Goal: Transaction & Acquisition: Subscribe to service/newsletter

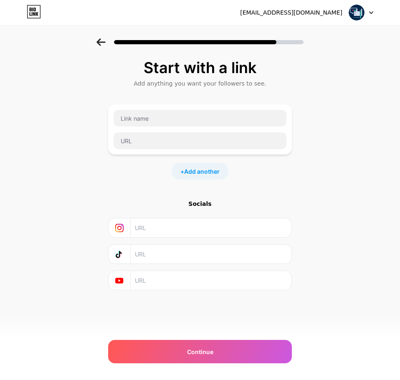
click at [98, 41] on icon at bounding box center [100, 42] width 9 height 8
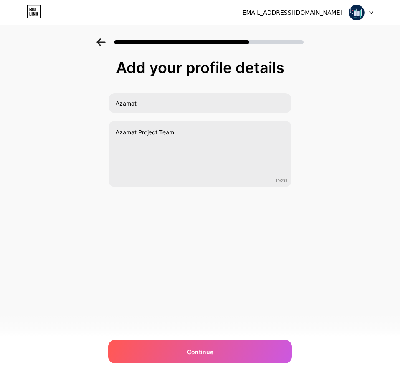
click at [98, 41] on icon at bounding box center [100, 42] width 9 height 8
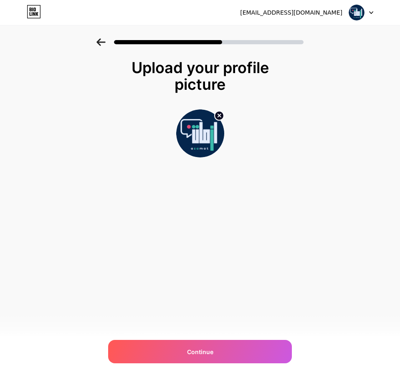
click at [98, 41] on icon at bounding box center [100, 42] width 9 height 8
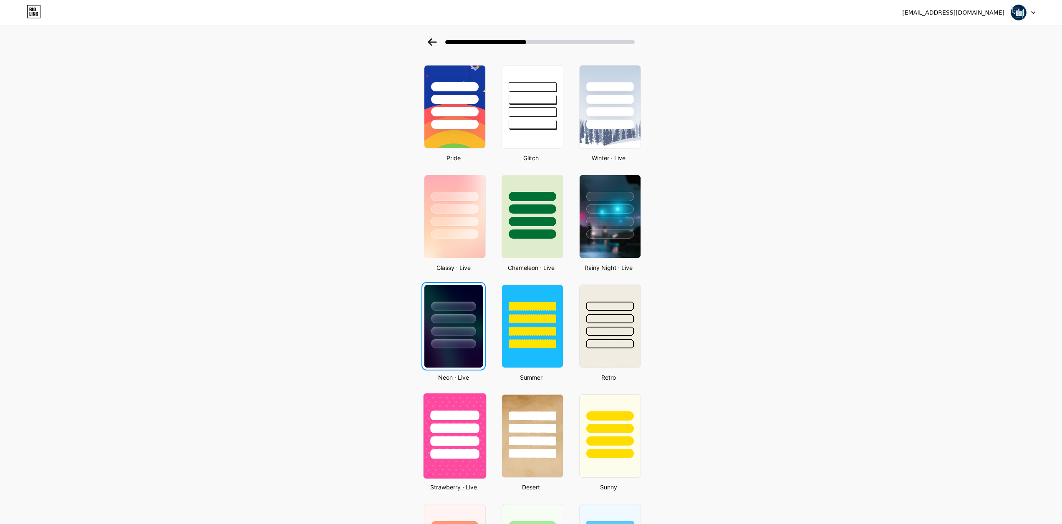
scroll to position [209, 0]
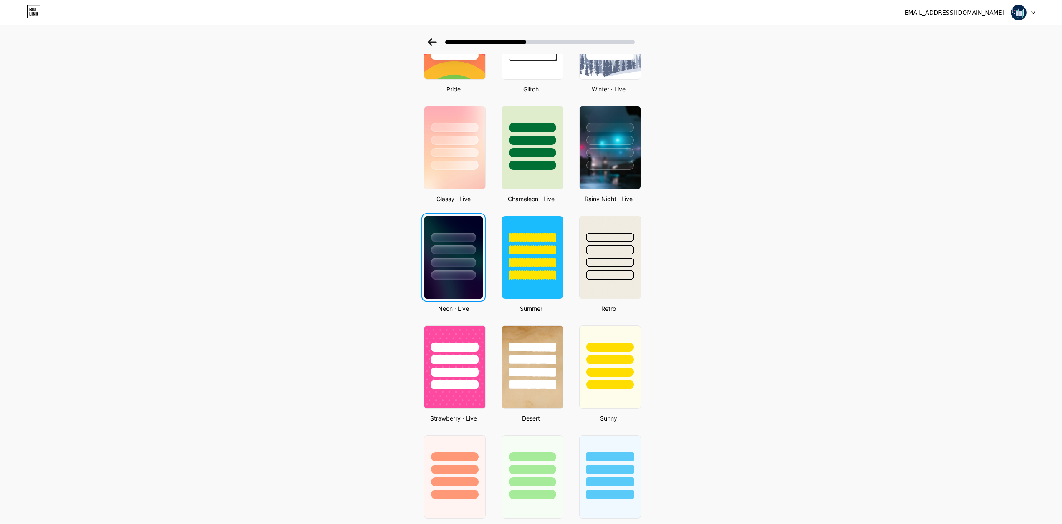
click at [400, 261] on div at bounding box center [453, 262] width 45 height 9
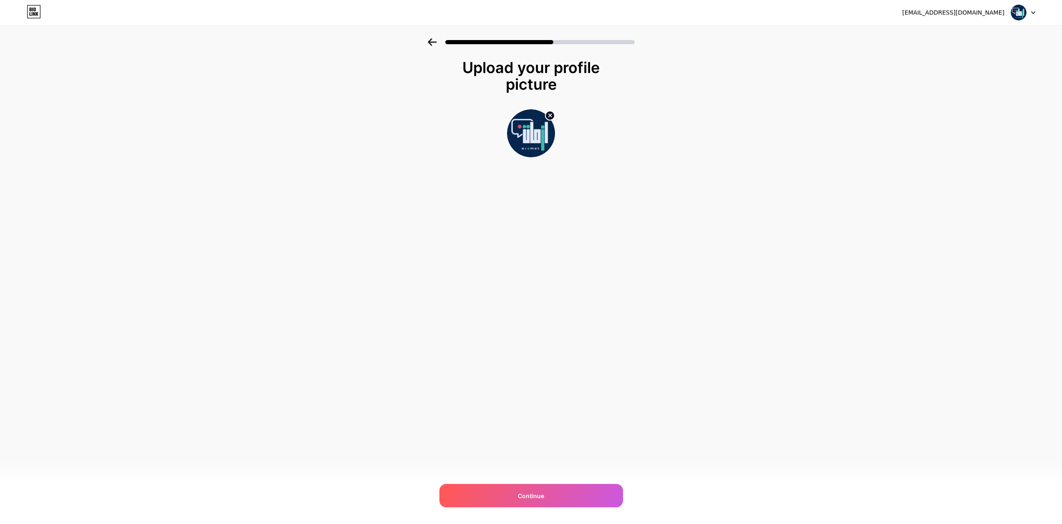
scroll to position [0, 0]
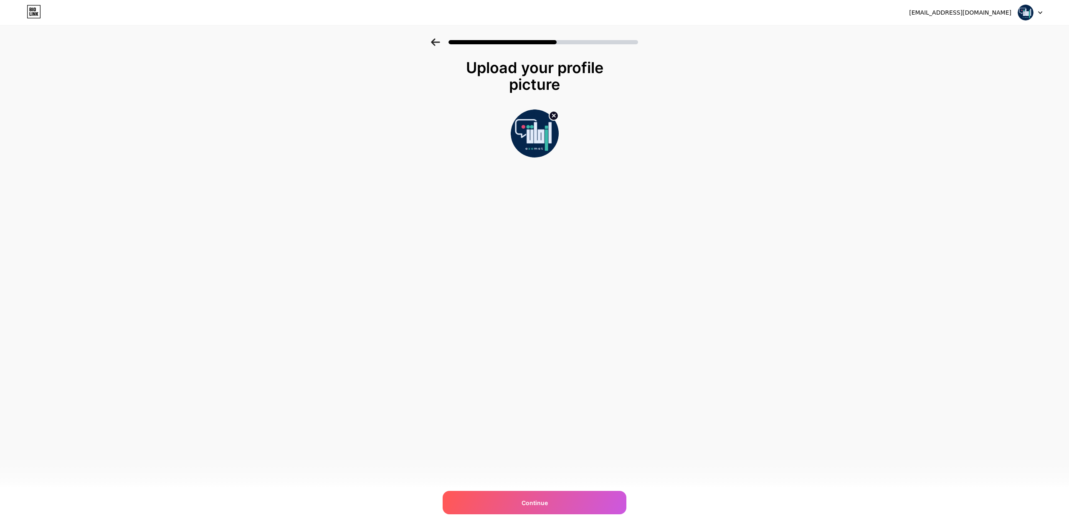
click at [400, 116] on icon at bounding box center [553, 115] width 3 height 3
click at [400, 130] on input "file" at bounding box center [534, 133] width 46 height 46
type input "C:\fakepath\شعار ازمات.png"
click at [400, 379] on div "Continue" at bounding box center [535, 502] width 184 height 23
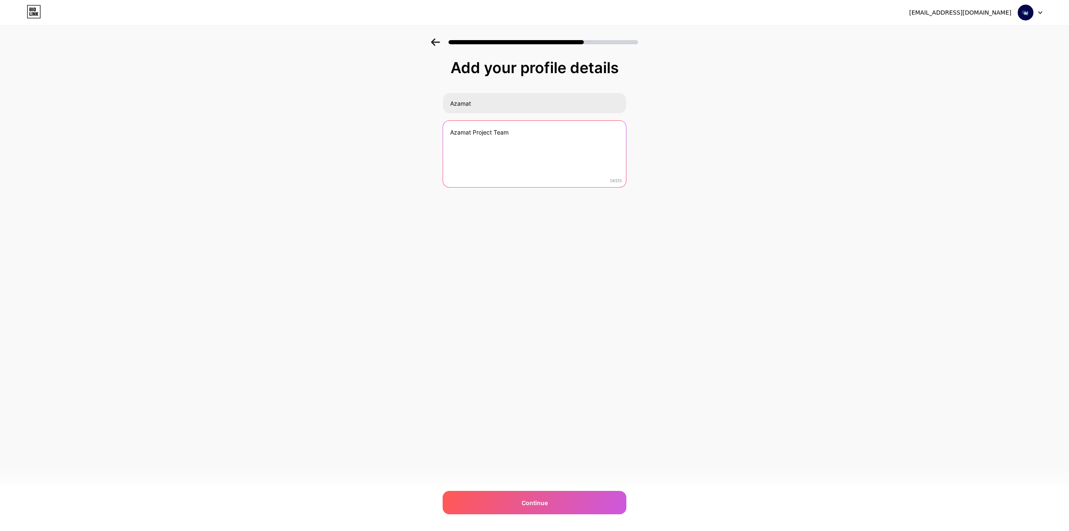
click at [400, 130] on textarea "Azamat Project Team" at bounding box center [534, 154] width 183 height 67
drag, startPoint x: 514, startPoint y: 132, endPoint x: 438, endPoint y: 132, distance: 76.0
click at [400, 132] on div "Add your profile details [PERSON_NAME] Project Team 19/255 Continue Error" at bounding box center [534, 133] width 1069 height 191
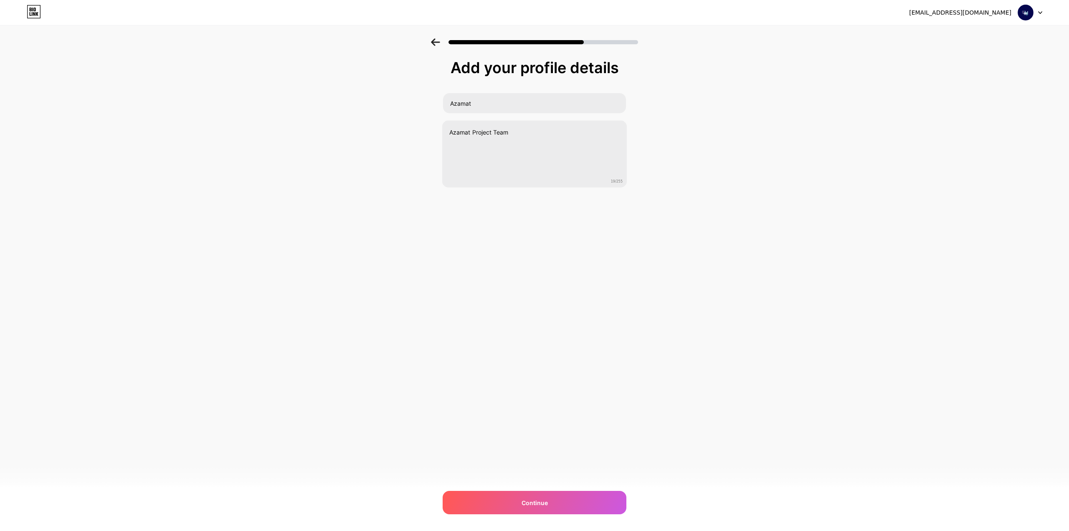
click at [398, 146] on div "Add your profile details [PERSON_NAME] Project Team 19/255 Continue Error" at bounding box center [534, 133] width 1069 height 191
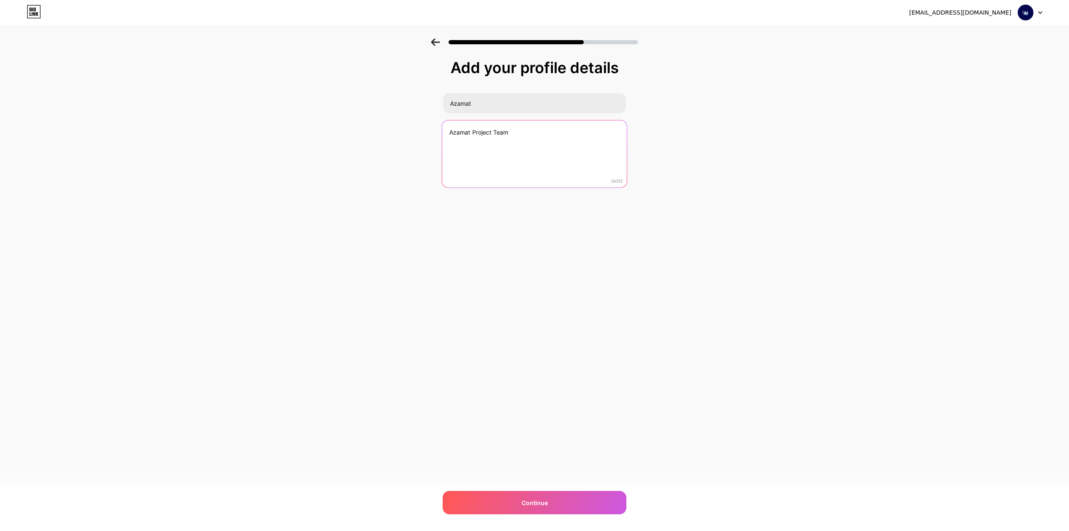
drag, startPoint x: 528, startPoint y: 134, endPoint x: 411, endPoint y: 137, distance: 116.5
click at [400, 137] on div "Add your profile details [PERSON_NAME] Project Team 19/255 Continue Error" at bounding box center [534, 133] width 1069 height 191
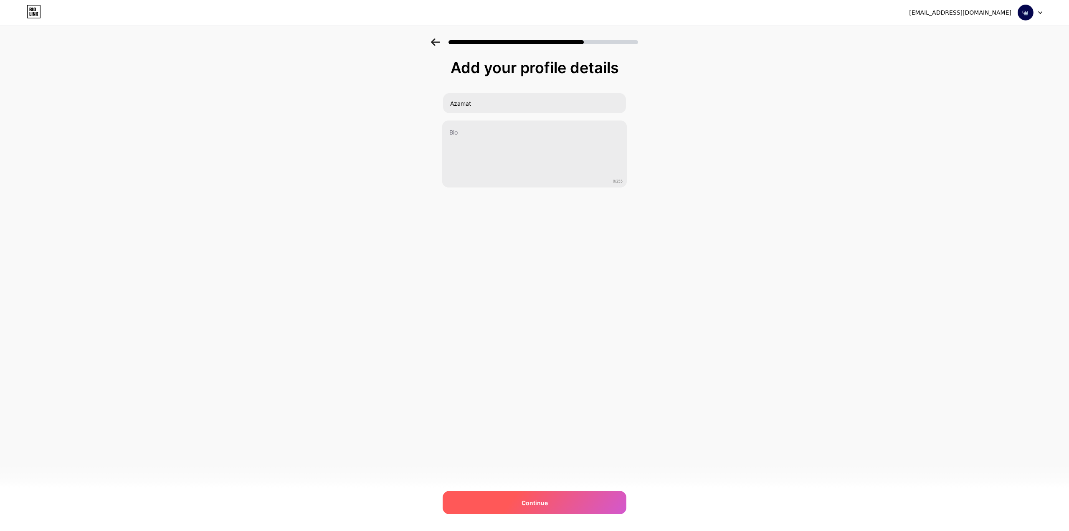
click at [400, 379] on div "Continue" at bounding box center [535, 502] width 184 height 23
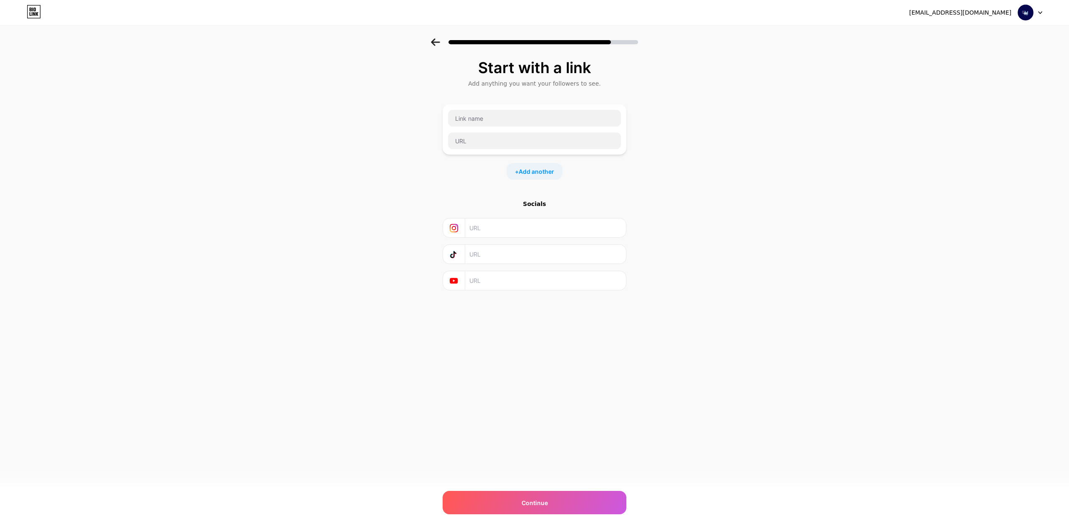
click at [400, 43] on icon at bounding box center [435, 42] width 9 height 8
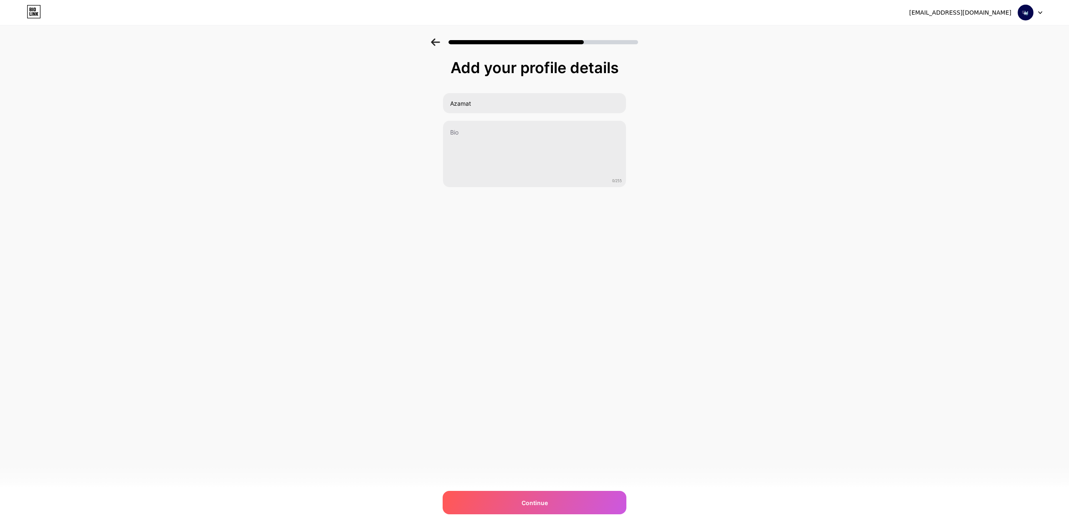
click at [400, 43] on icon at bounding box center [435, 42] width 9 height 8
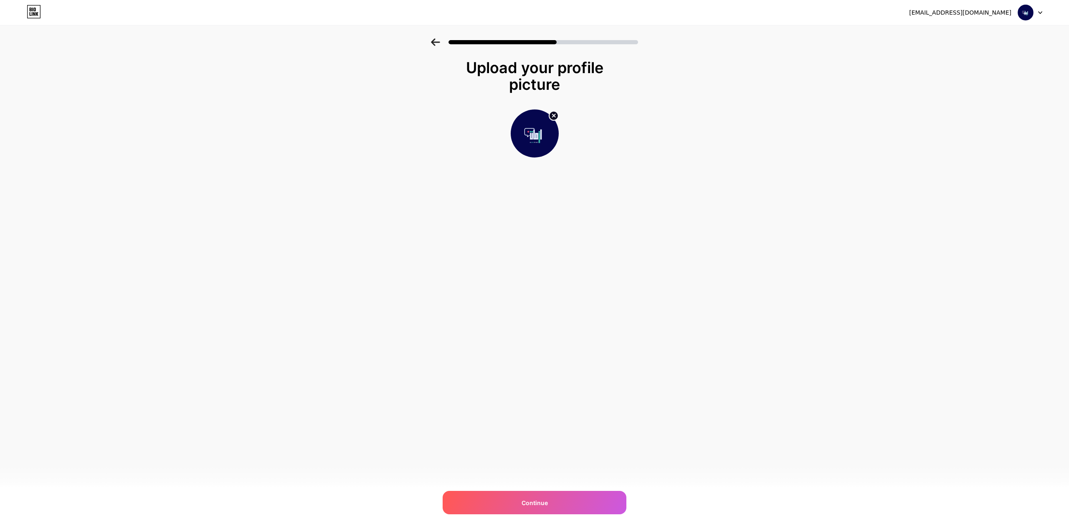
click at [400, 43] on icon at bounding box center [435, 42] width 9 height 8
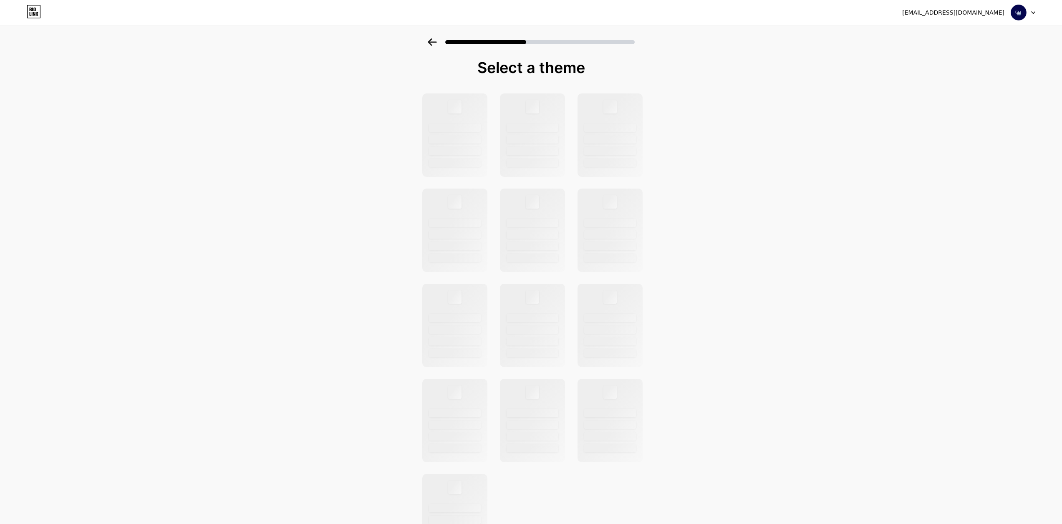
click at [400, 43] on icon at bounding box center [432, 42] width 9 height 8
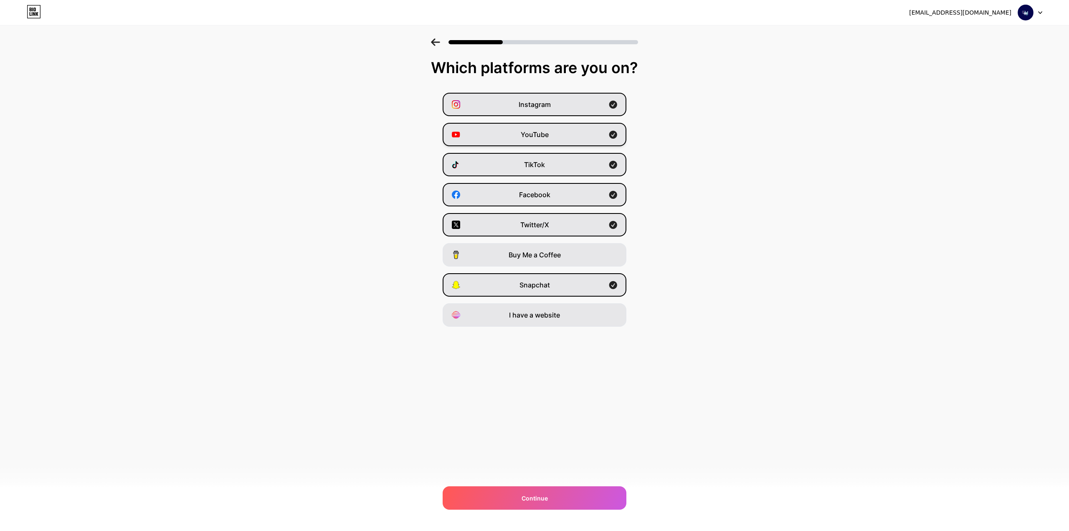
click at [400, 135] on div "YouTube" at bounding box center [535, 134] width 184 height 23
click at [400, 158] on div "TikTok" at bounding box center [535, 164] width 184 height 23
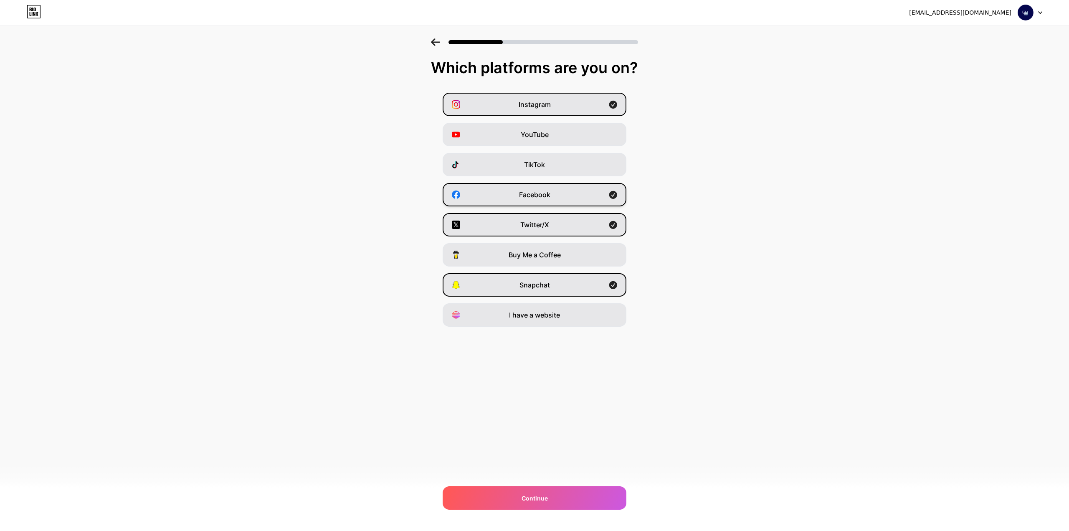
click at [400, 188] on div "Facebook" at bounding box center [535, 194] width 184 height 23
click at [400, 286] on div "Snapchat" at bounding box center [535, 284] width 184 height 23
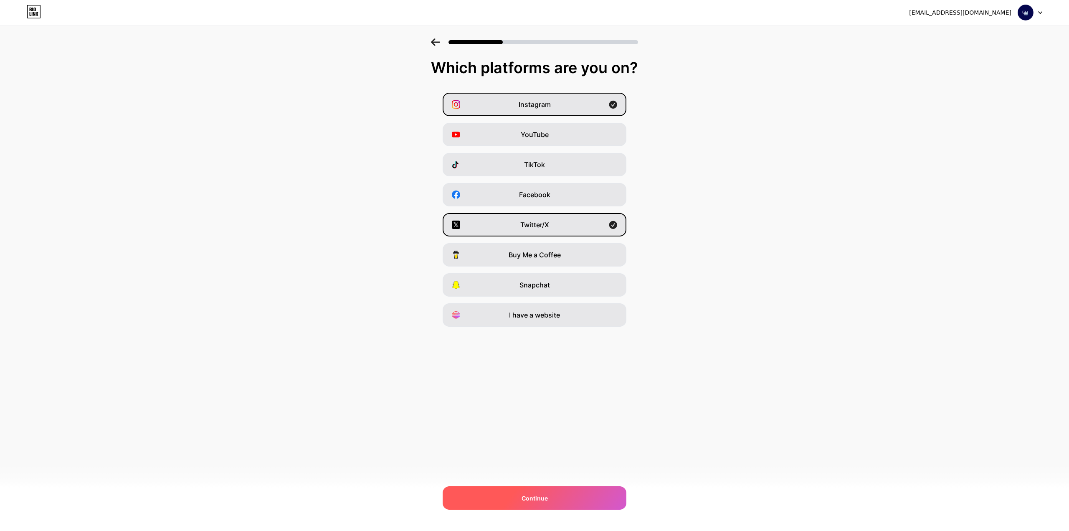
click at [400, 379] on span "Continue" at bounding box center [534, 497] width 26 height 9
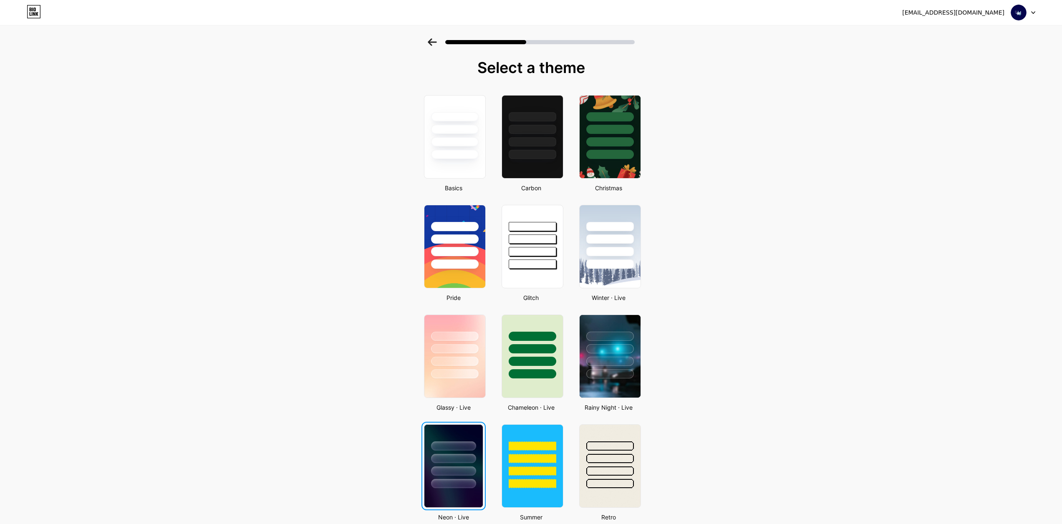
click at [400, 379] on div at bounding box center [453, 446] width 45 height 9
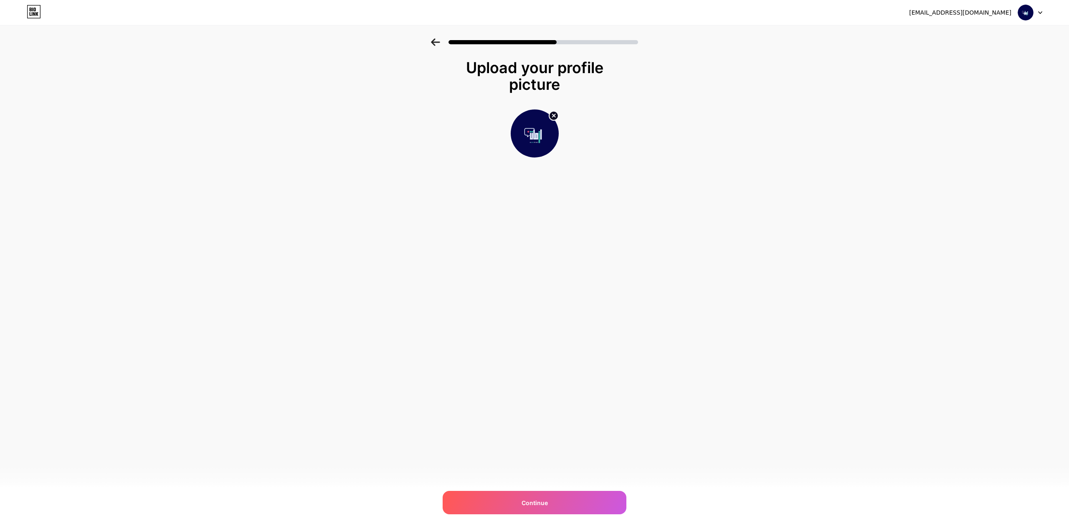
click at [400, 115] on circle at bounding box center [553, 115] width 9 height 9
click at [400, 129] on input "file" at bounding box center [534, 133] width 46 height 46
type input "C:\fakepath\شعار ازمات.png"
click at [400, 379] on span "Continue" at bounding box center [534, 502] width 26 height 9
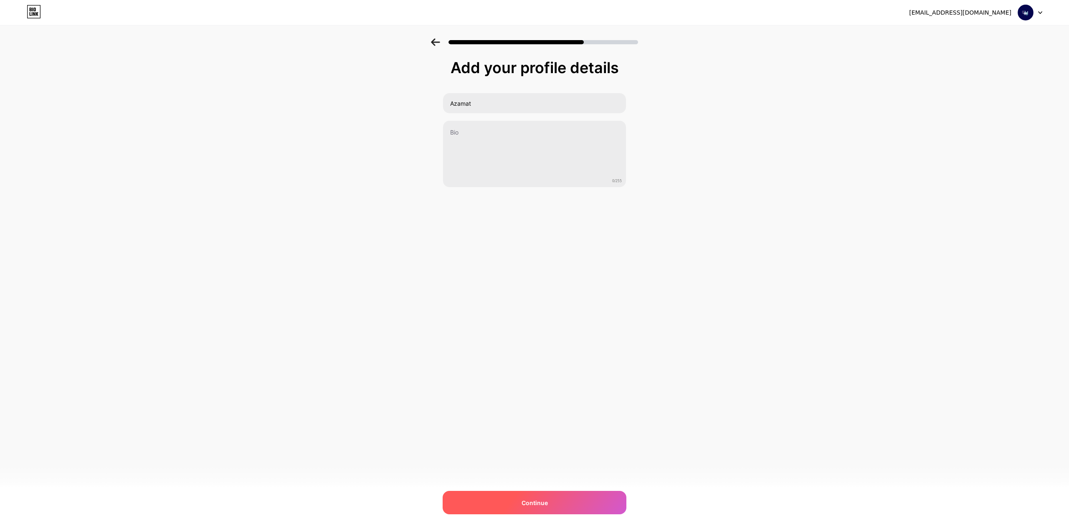
click at [400, 379] on div "Continue" at bounding box center [535, 502] width 184 height 23
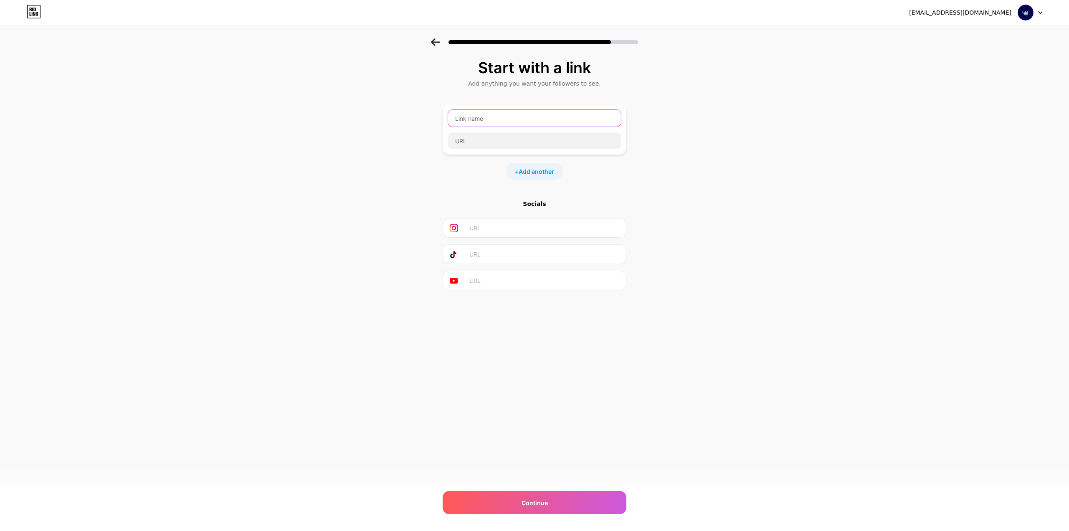
click at [400, 113] on input "text" at bounding box center [534, 118] width 173 height 17
drag, startPoint x: 481, startPoint y: 84, endPoint x: 487, endPoint y: 83, distance: 5.5
click at [400, 83] on div "Add anything you want your followers to see." at bounding box center [534, 83] width 175 height 8
click at [400, 84] on div "Add anything you want your followers to see." at bounding box center [534, 83] width 175 height 8
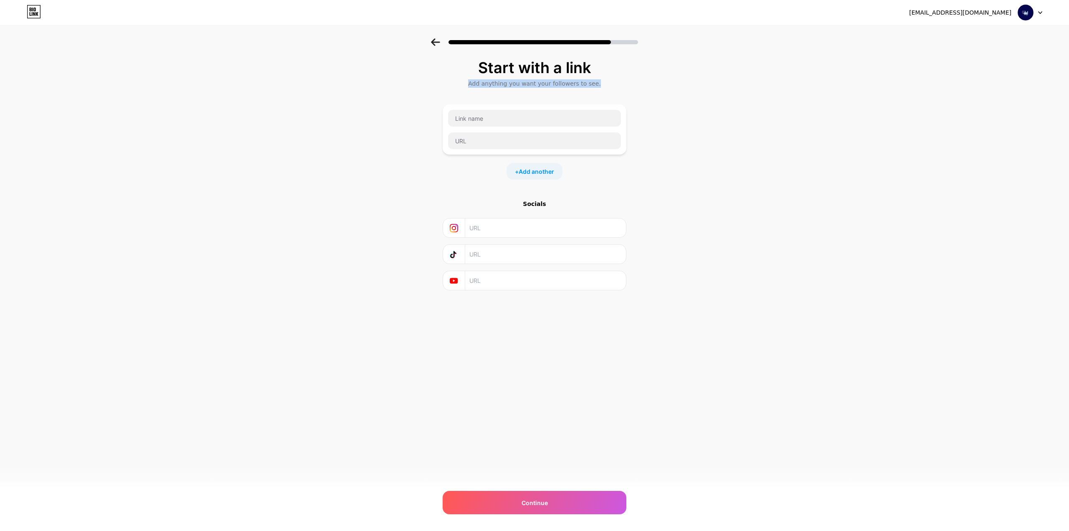
click at [400, 84] on div "Add anything you want your followers to see." at bounding box center [534, 83] width 175 height 8
click at [400, 125] on input "text" at bounding box center [534, 118] width 173 height 17
click at [400, 119] on input "text" at bounding box center [534, 118] width 173 height 17
click at [400, 227] on input "text" at bounding box center [545, 227] width 152 height 19
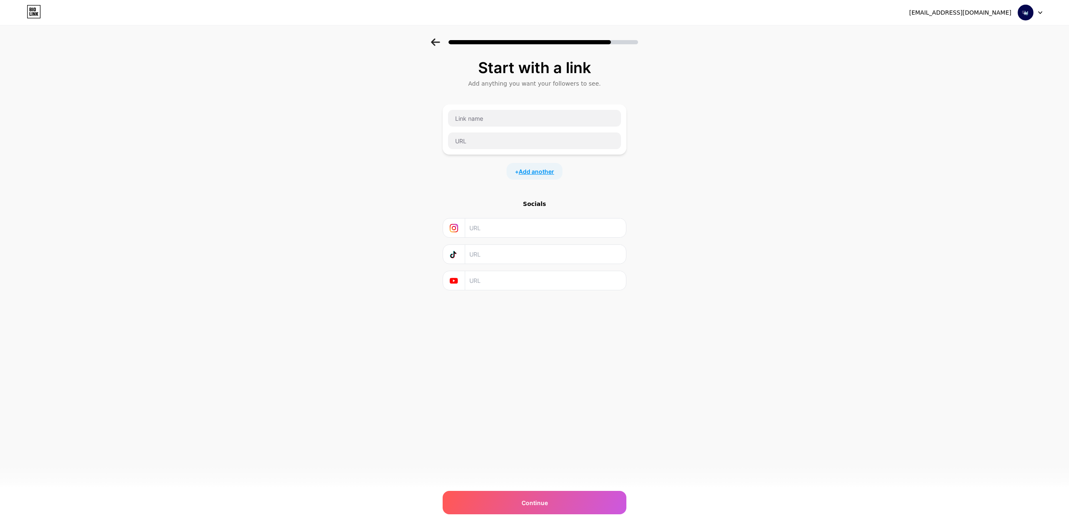
click at [400, 169] on span "Add another" at bounding box center [535, 171] width 35 height 9
click at [400, 124] on input "text" at bounding box center [534, 118] width 173 height 17
click at [400, 283] on input "text" at bounding box center [545, 286] width 152 height 19
click at [400, 263] on div "Socials" at bounding box center [535, 262] width 184 height 8
click at [400, 45] on icon at bounding box center [435, 42] width 9 height 8
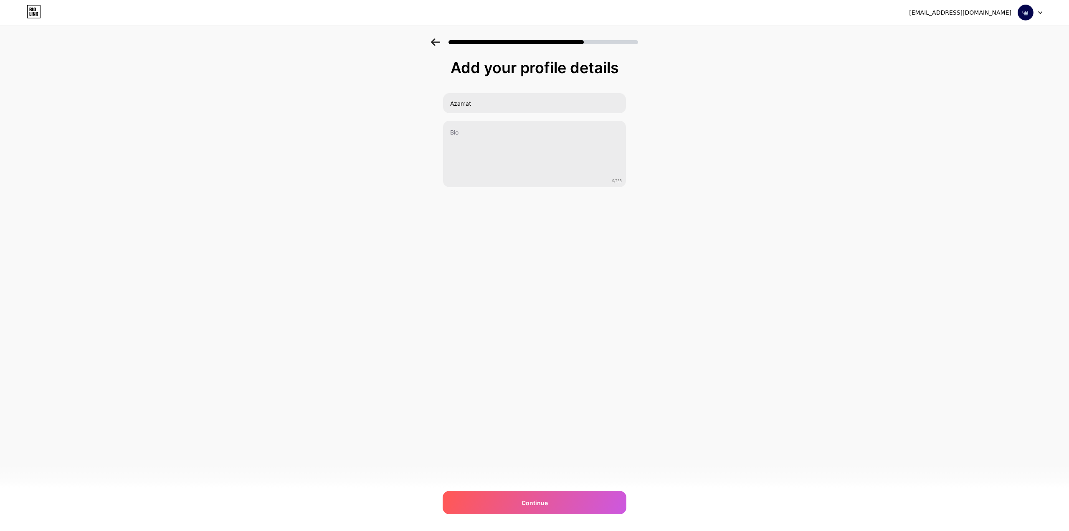
click at [400, 45] on icon at bounding box center [435, 42] width 9 height 8
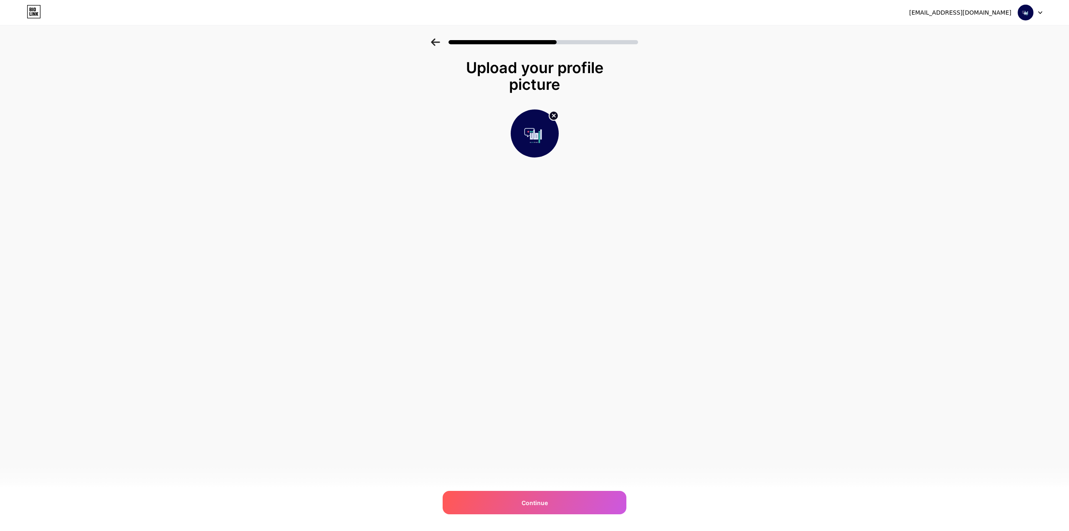
click at [400, 46] on div at bounding box center [534, 39] width 1069 height 29
click at [400, 39] on icon at bounding box center [435, 42] width 9 height 8
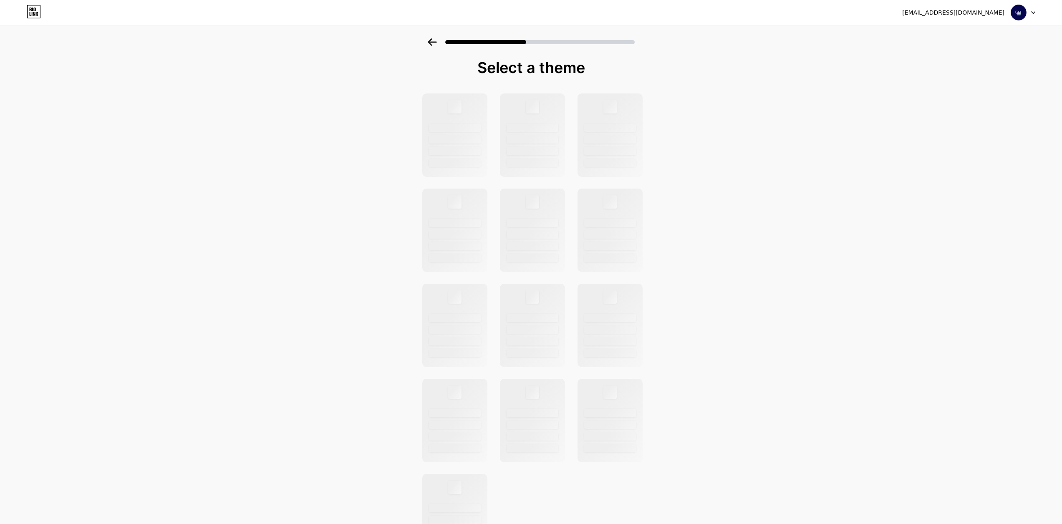
click at [400, 39] on icon at bounding box center [432, 42] width 9 height 8
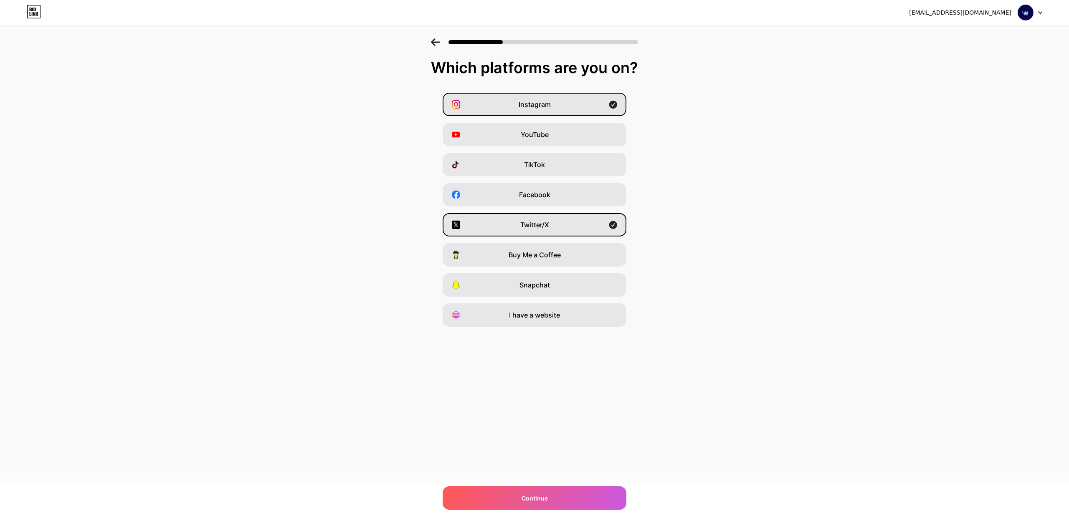
click at [400, 46] on icon at bounding box center [435, 42] width 9 height 8
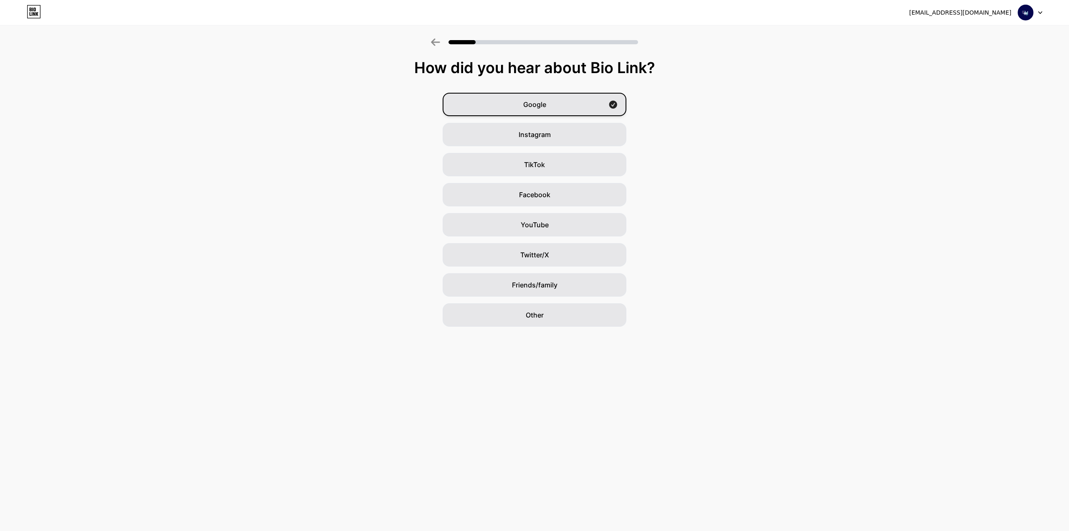
click at [400, 106] on span "Google" at bounding box center [534, 104] width 23 height 10
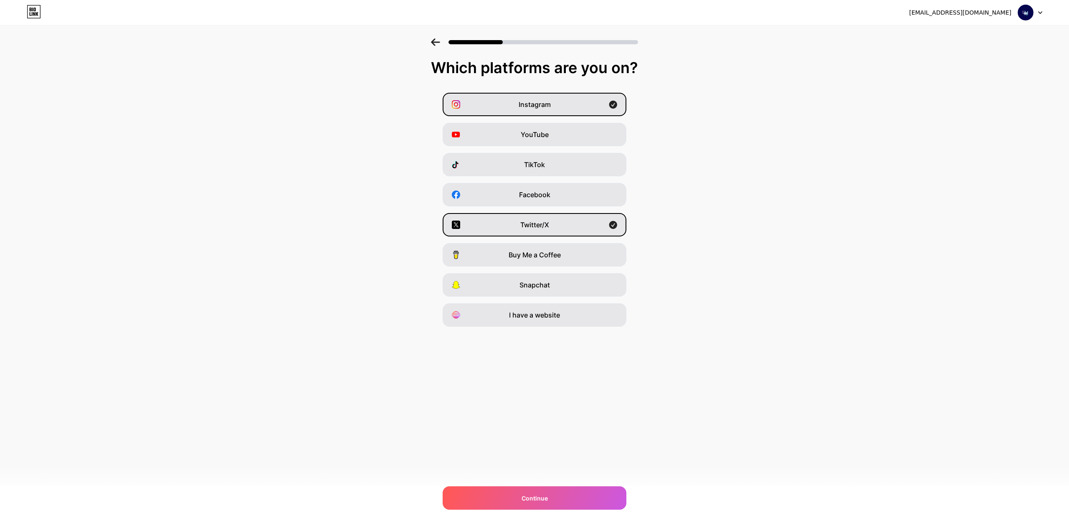
click at [400, 106] on span "Instagram" at bounding box center [534, 104] width 32 height 10
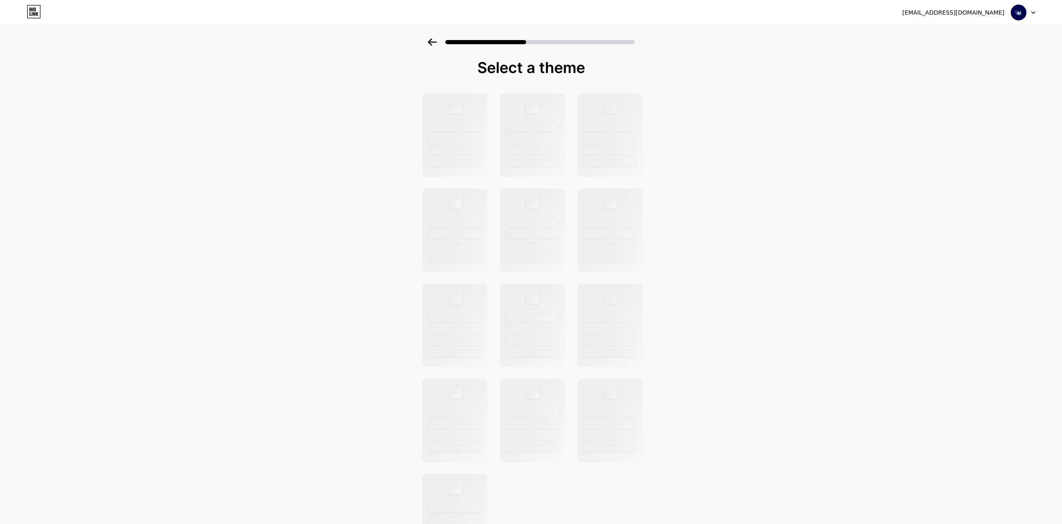
click at [400, 39] on icon at bounding box center [432, 42] width 9 height 8
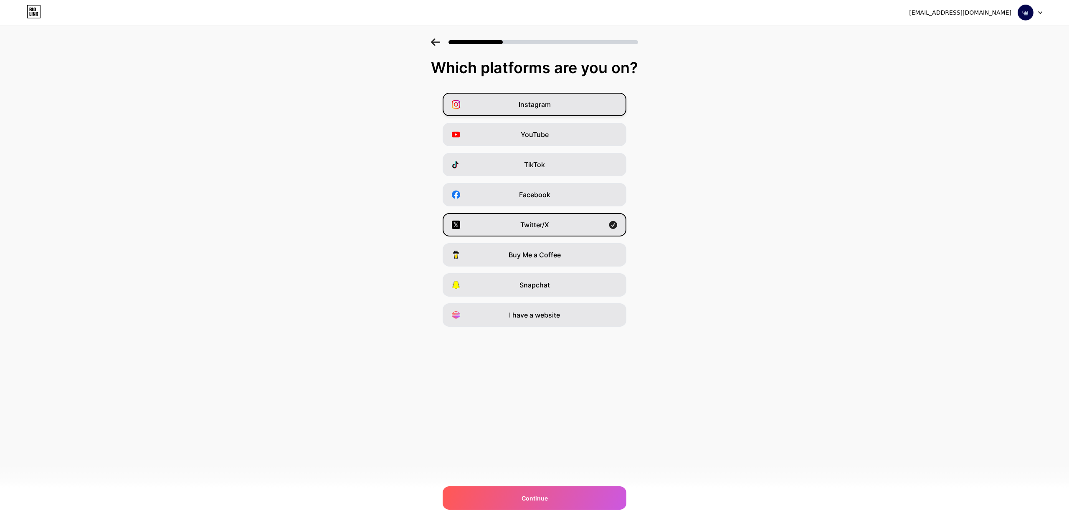
click at [400, 103] on span "Instagram" at bounding box center [534, 104] width 32 height 10
click at [400, 379] on span "Continue" at bounding box center [534, 497] width 26 height 9
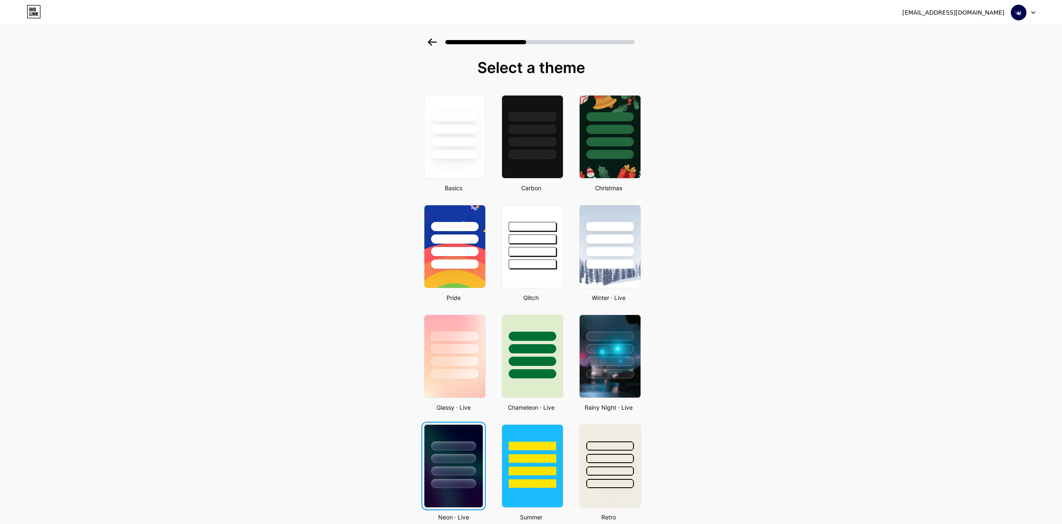
click at [400, 379] on div at bounding box center [453, 458] width 45 height 9
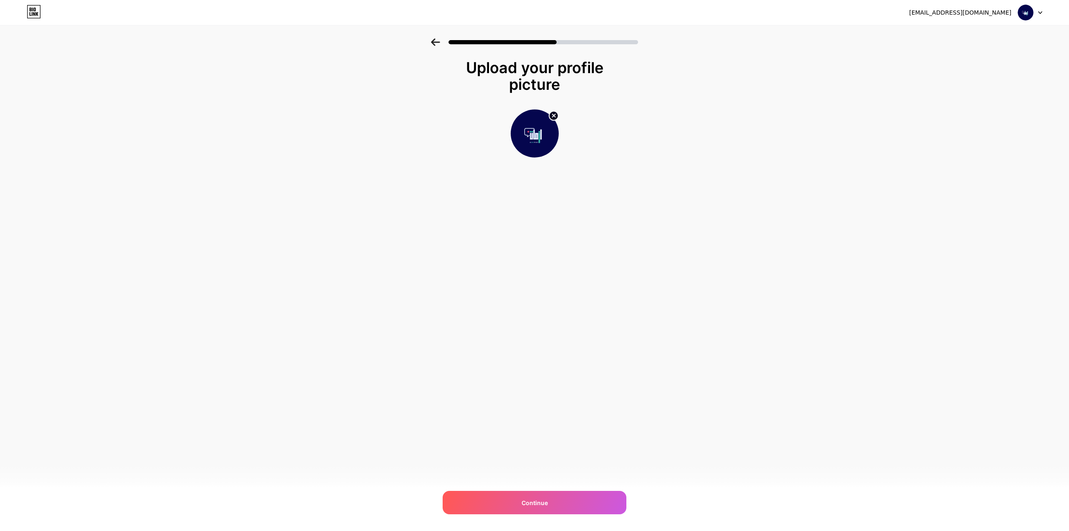
click at [400, 40] on icon at bounding box center [435, 42] width 9 height 8
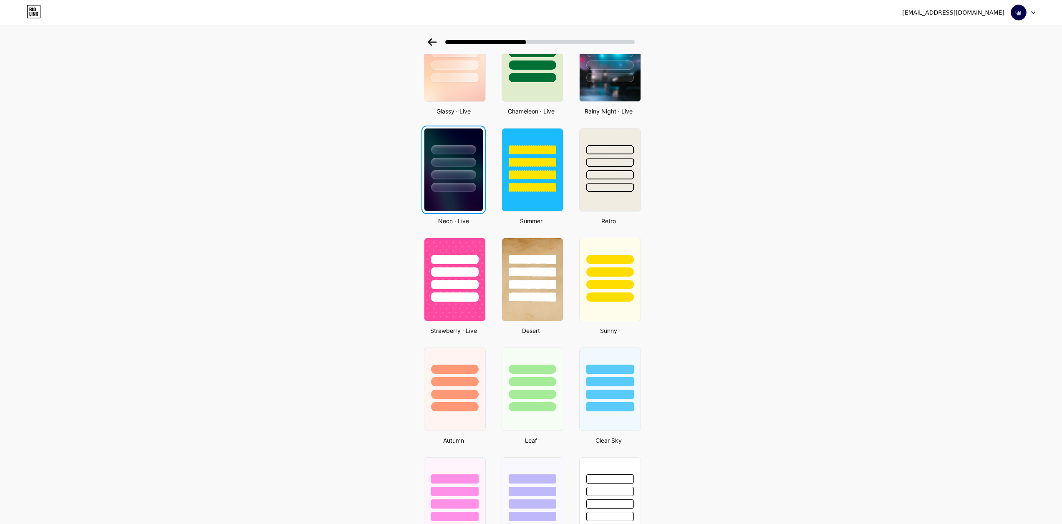
scroll to position [261, 0]
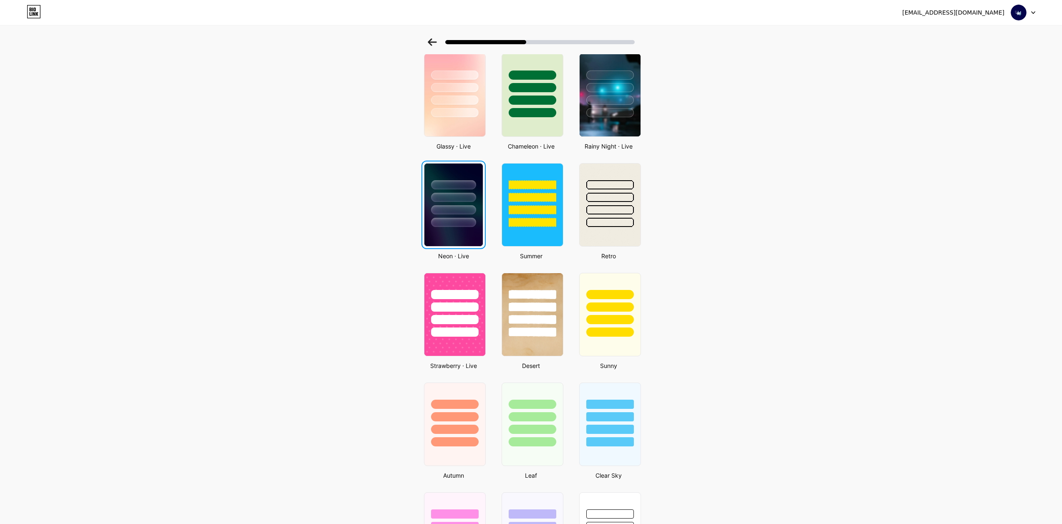
click at [400, 223] on div at bounding box center [453, 222] width 45 height 9
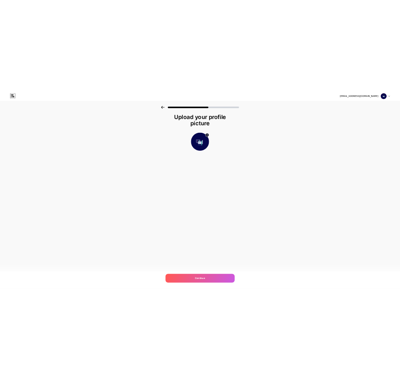
scroll to position [0, 0]
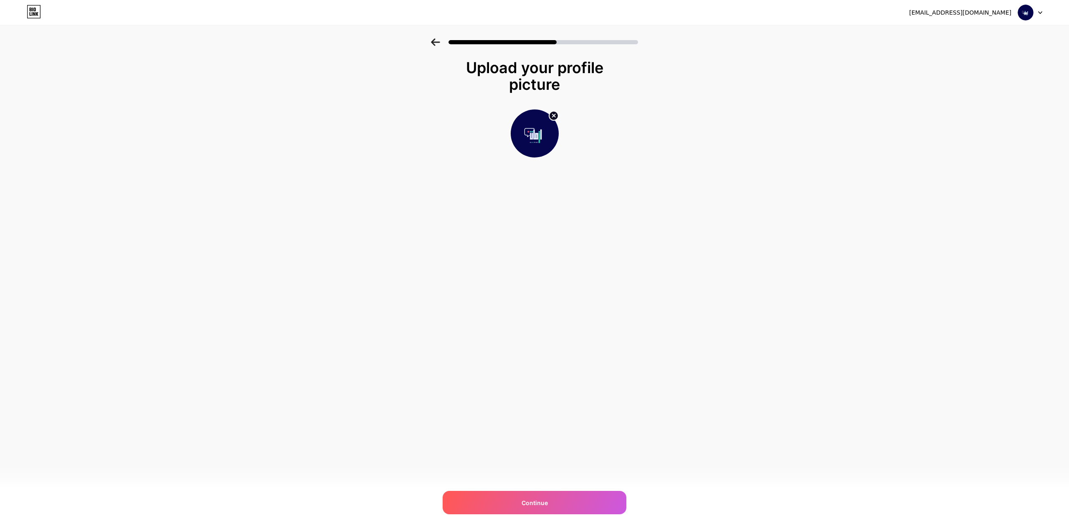
click at [400, 114] on circle at bounding box center [553, 115] width 9 height 9
click at [400, 127] on input "file" at bounding box center [534, 133] width 46 height 46
type input "C:\fakepath\شعار ازمات.png"
click at [400, 379] on div "Continue" at bounding box center [535, 502] width 184 height 23
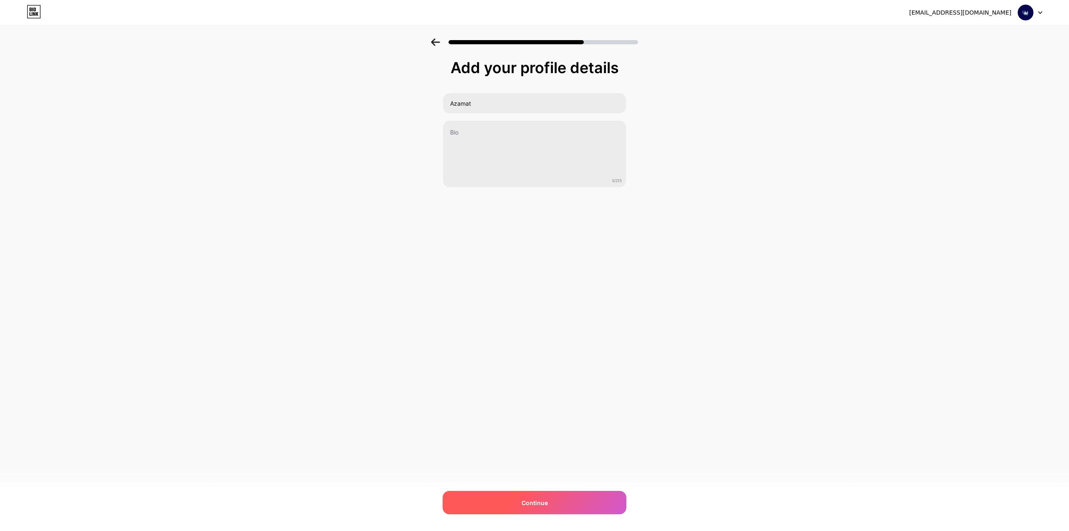
click at [400, 379] on span "Continue" at bounding box center [534, 502] width 26 height 9
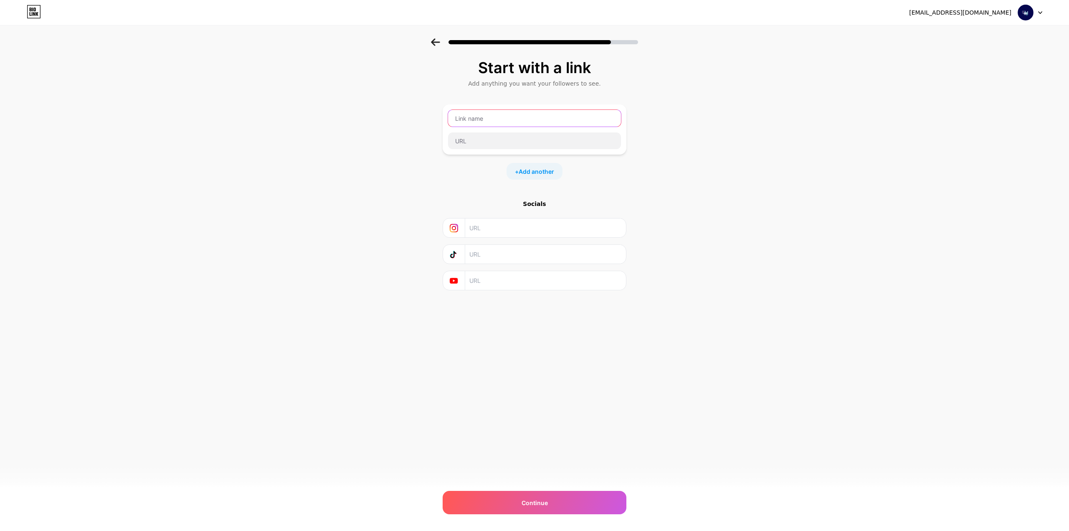
click at [400, 119] on input "text" at bounding box center [534, 118] width 173 height 17
click at [400, 228] on input "text" at bounding box center [545, 227] width 152 height 19
click at [400, 256] on input "text" at bounding box center [545, 254] width 152 height 19
click at [400, 277] on input "text" at bounding box center [545, 280] width 152 height 19
click at [400, 253] on input "text" at bounding box center [545, 254] width 152 height 19
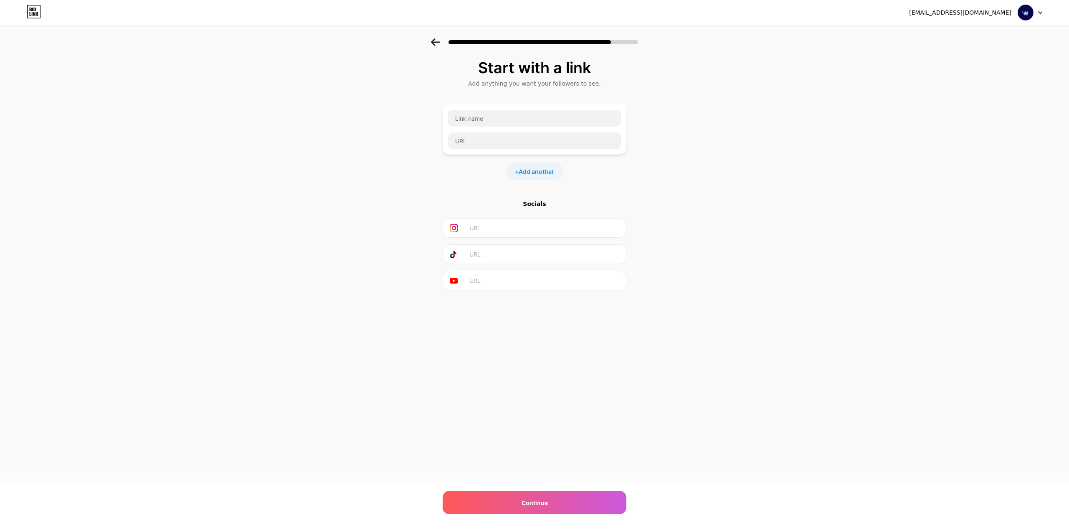
click at [400, 230] on input "text" at bounding box center [545, 227] width 152 height 19
click at [400, 205] on div "Socials" at bounding box center [535, 204] width 184 height 8
drag, startPoint x: 526, startPoint y: 203, endPoint x: 544, endPoint y: 207, distance: 18.3
click at [400, 207] on div "Socials" at bounding box center [535, 204] width 184 height 8
click at [400, 202] on div "Socials" at bounding box center [535, 204] width 184 height 8
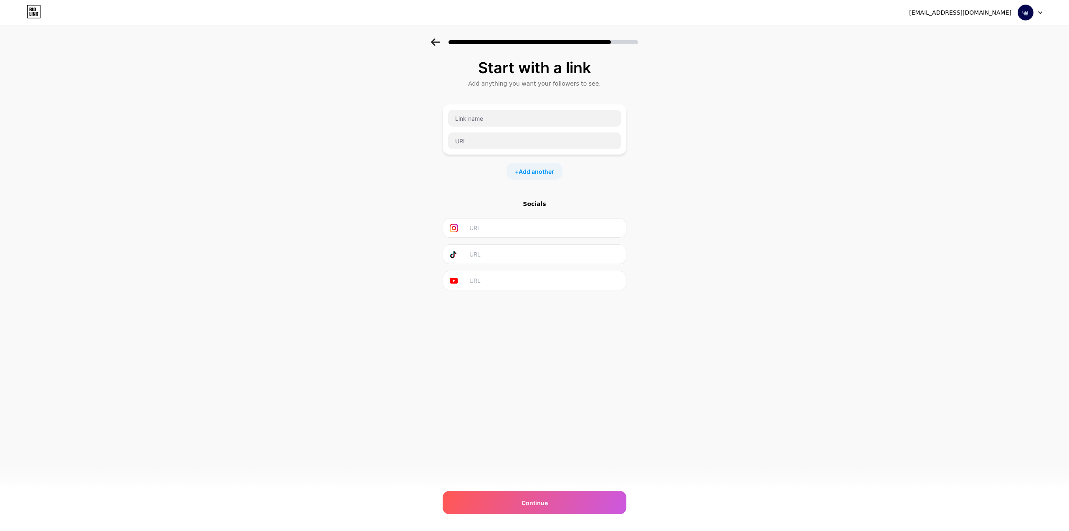
click at [400, 232] on input "text" at bounding box center [545, 227] width 152 height 19
click at [400, 259] on input "text" at bounding box center [545, 254] width 152 height 19
click at [400, 286] on input "text" at bounding box center [545, 280] width 152 height 19
click at [400, 124] on input "text" at bounding box center [534, 118] width 173 height 17
click at [400, 148] on input "text" at bounding box center [534, 140] width 173 height 17
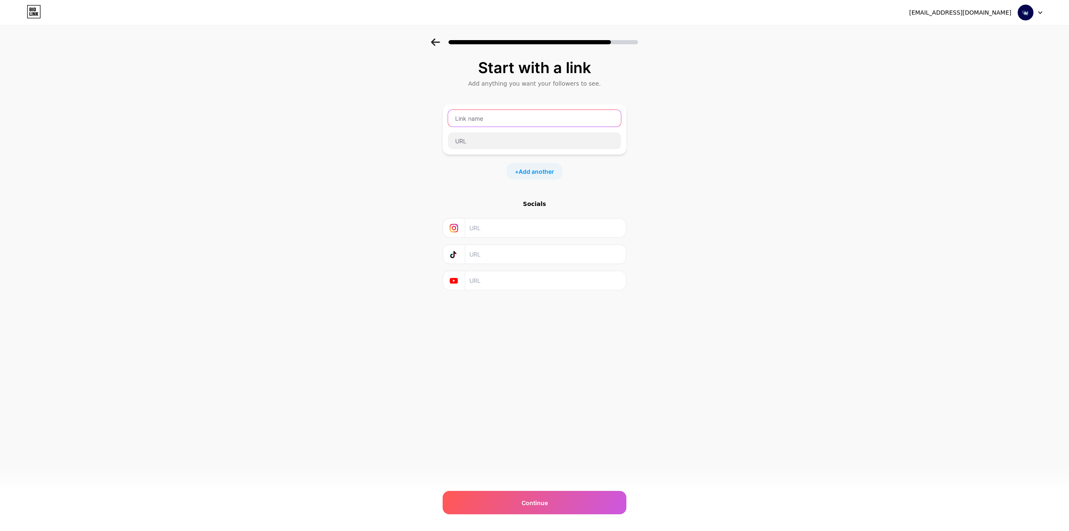
click at [400, 120] on input "text" at bounding box center [534, 118] width 173 height 17
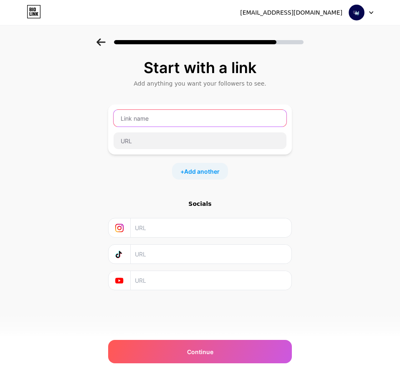
click at [150, 116] on input "text" at bounding box center [200, 118] width 173 height 17
type input "ف"
click at [153, 120] on input "text" at bounding box center [200, 118] width 173 height 17
paste input "instagram"
type input "instagram"
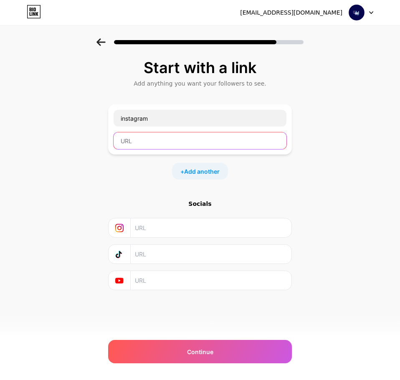
click at [144, 140] on input "text" at bounding box center [200, 140] width 173 height 17
click at [157, 143] on input "text" at bounding box center [200, 140] width 173 height 17
paste input "[URL][DOMAIN_NAME]"
type input "[URL][DOMAIN_NAME]"
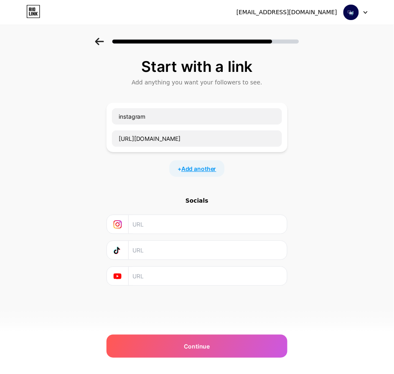
scroll to position [0, 0]
click at [200, 170] on span "Add another" at bounding box center [201, 171] width 35 height 9
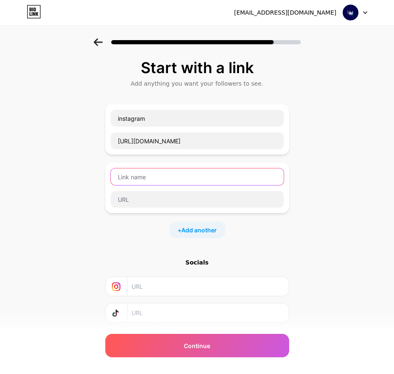
click at [140, 175] on input "text" at bounding box center [197, 176] width 173 height 17
click at [154, 177] on input "text" at bounding box center [197, 176] width 173 height 17
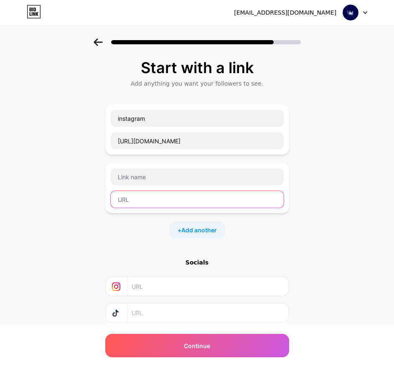
click at [147, 197] on input "text" at bounding box center [197, 199] width 173 height 17
paste input "[URL][DOMAIN_NAME]"
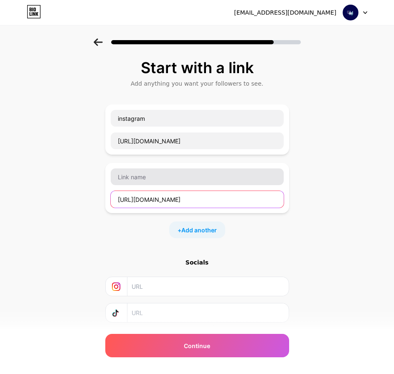
type input "[URL][DOMAIN_NAME]"
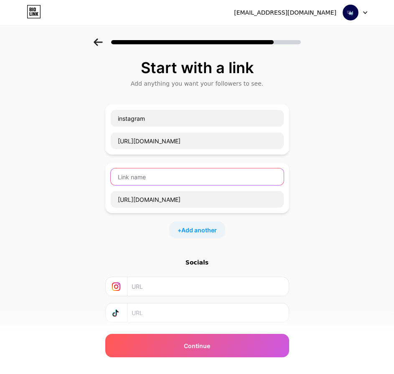
click at [147, 175] on input "text" at bounding box center [197, 176] width 173 height 17
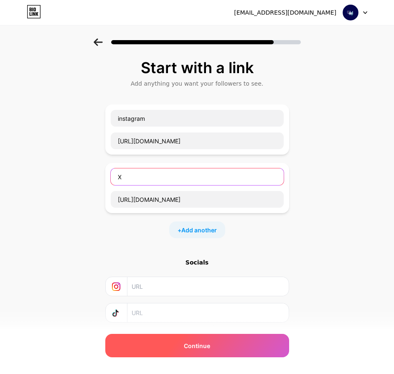
type input "X"
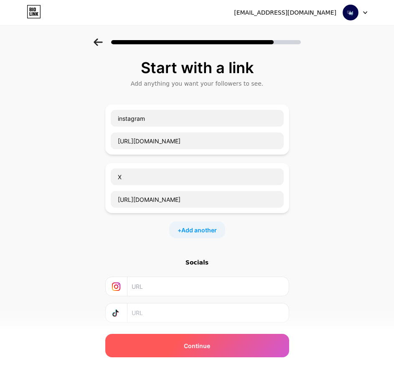
click at [185, 351] on div "Continue" at bounding box center [197, 345] width 184 height 23
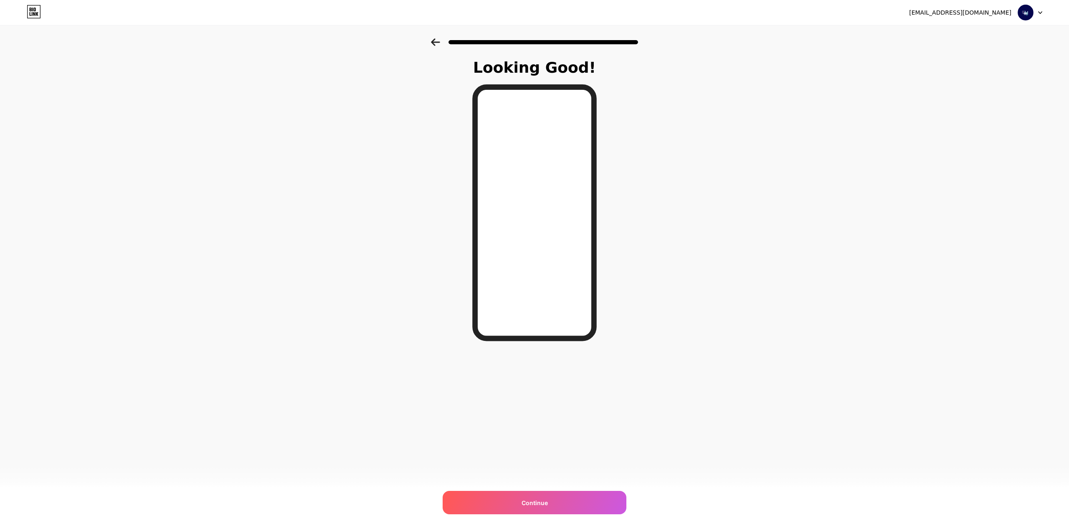
click at [400, 45] on icon at bounding box center [435, 42] width 9 height 8
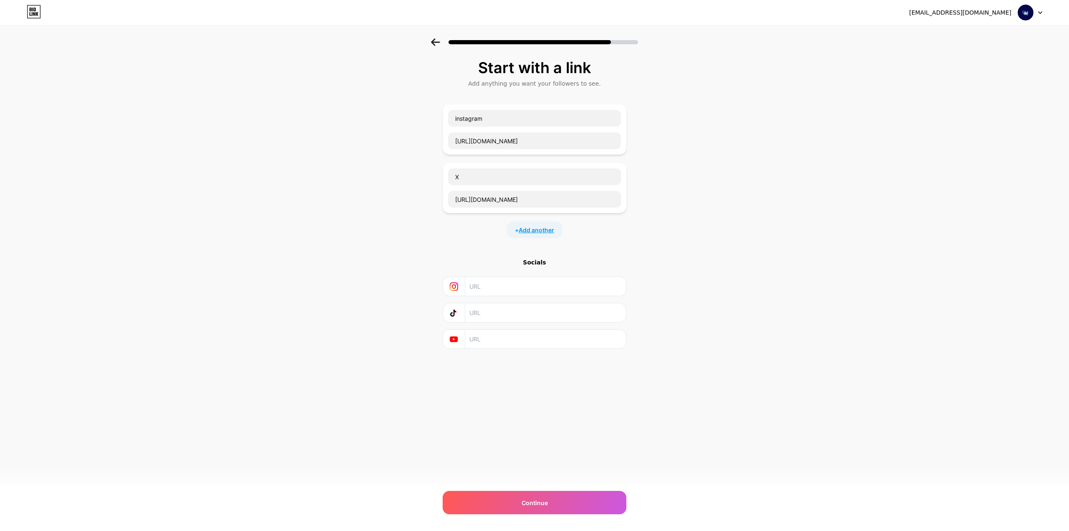
click at [400, 229] on span "Add another" at bounding box center [535, 229] width 35 height 9
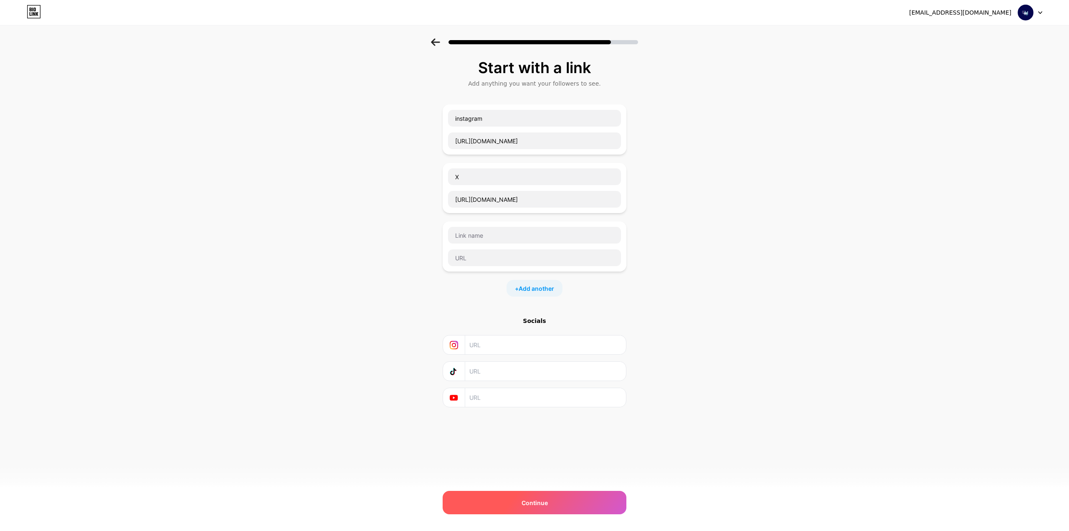
click at [400, 379] on div "Continue" at bounding box center [535, 502] width 184 height 23
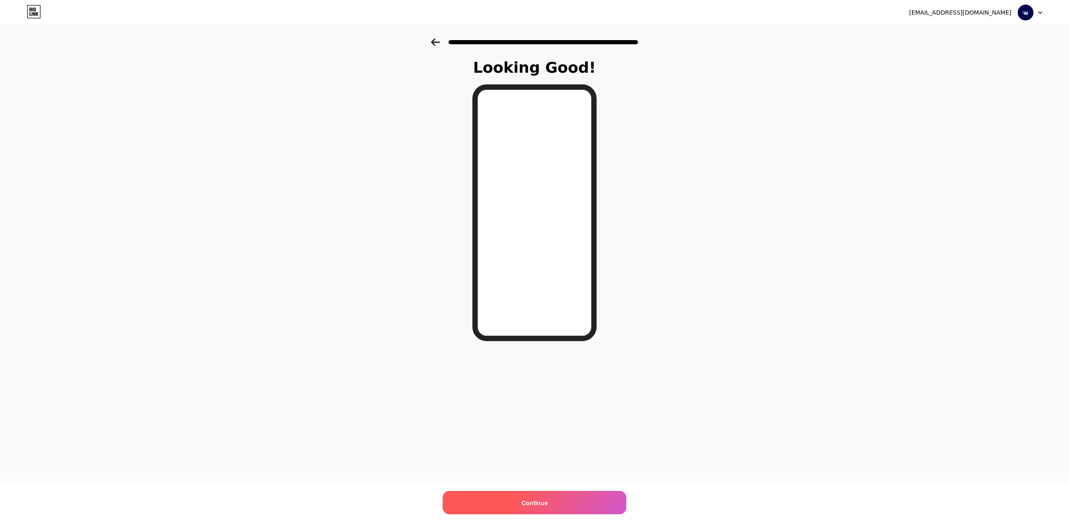
click at [400, 379] on span "Continue" at bounding box center [534, 502] width 26 height 9
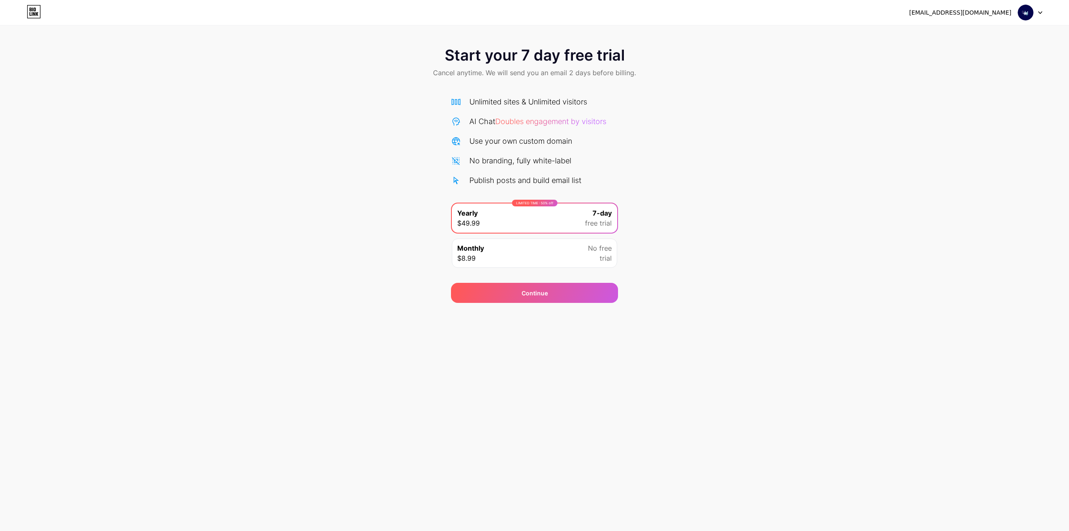
click at [377, 125] on div "Start your 7 day free trial Cancel anytime. We will send you an email 2 days be…" at bounding box center [534, 170] width 1069 height 264
drag, startPoint x: 448, startPoint y: 53, endPoint x: 633, endPoint y: 57, distance: 185.8
click at [400, 57] on div "Start your 7 day free trial Cancel anytime. We will send you an email 2 days be…" at bounding box center [534, 62] width 1069 height 49
click at [270, 117] on div "Start your 7 day free trial Cancel anytime. We will send you an email 2 days be…" at bounding box center [534, 170] width 1069 height 264
click at [400, 250] on div "Monthly $8.99 No free trial" at bounding box center [534, 252] width 165 height 29
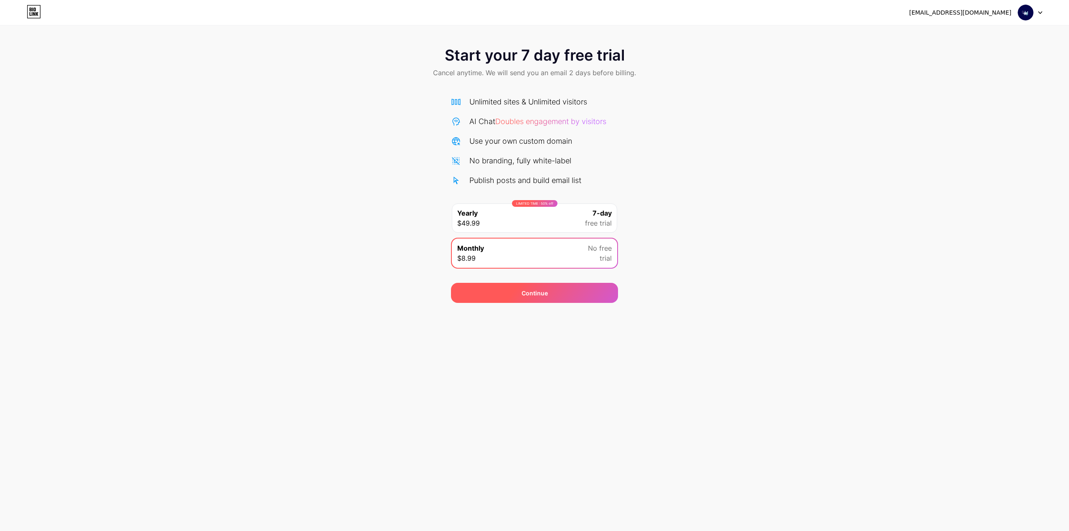
click at [400, 293] on div "Continue" at bounding box center [534, 293] width 167 height 20
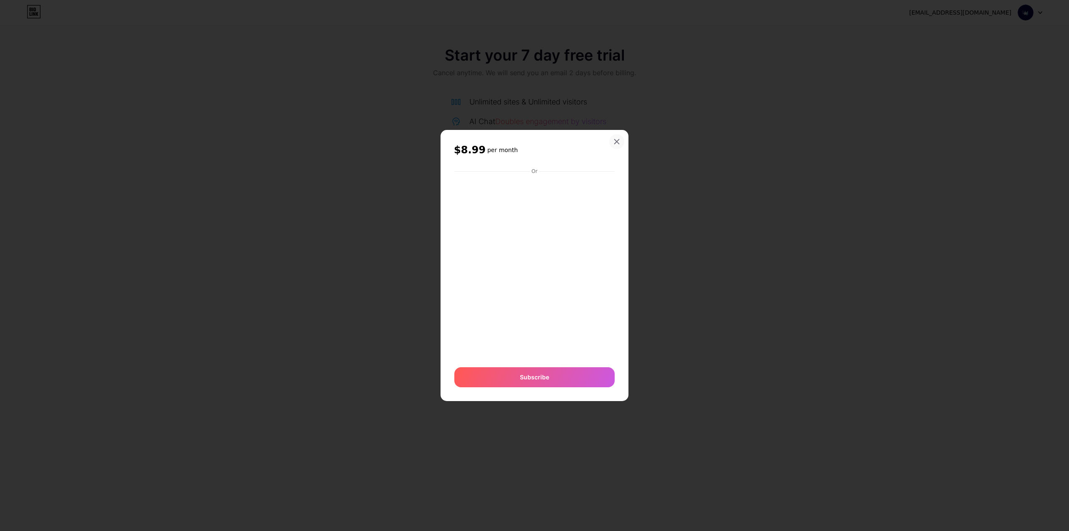
click at [400, 139] on div "$8.99 per month Or Subscribe" at bounding box center [534, 265] width 188 height 271
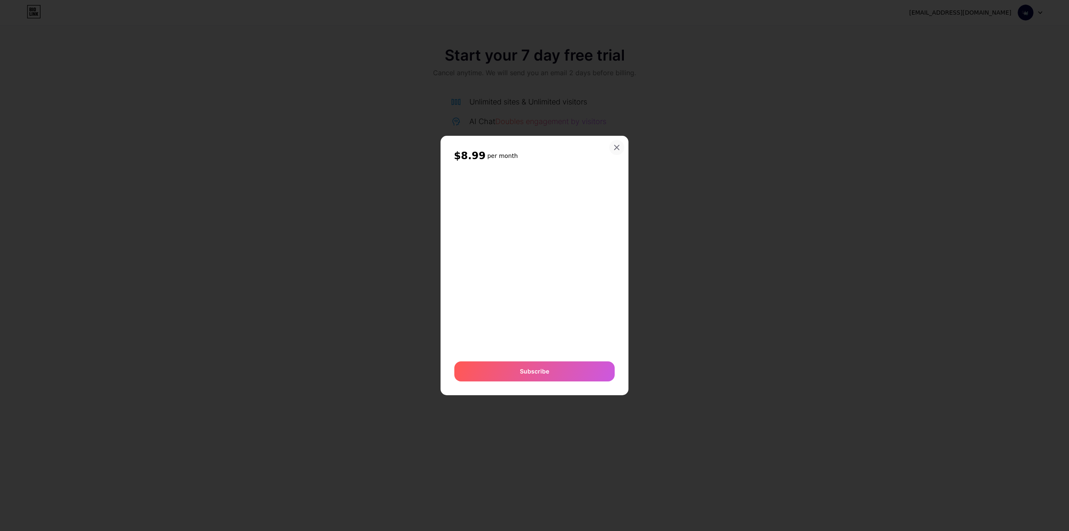
click at [400, 152] on div at bounding box center [616, 147] width 15 height 15
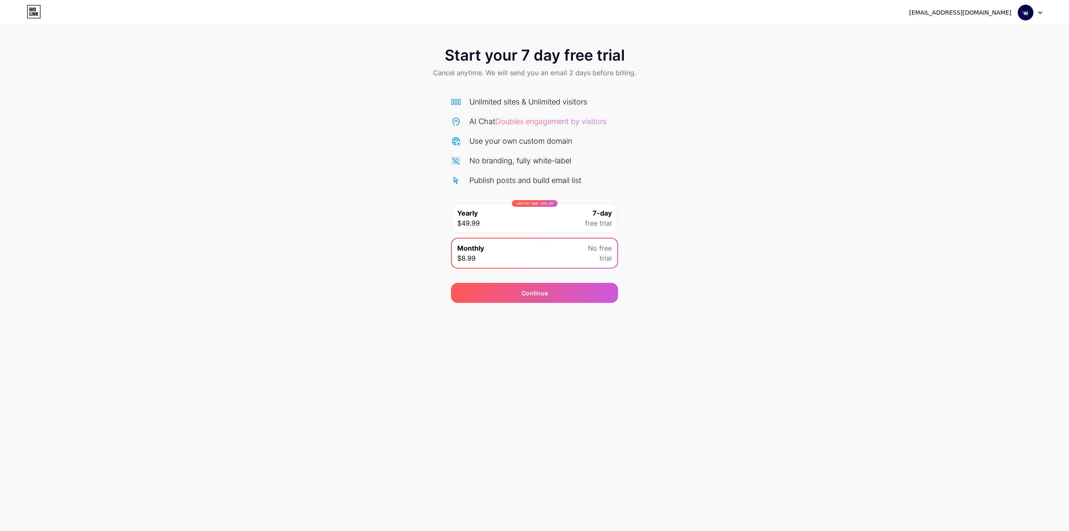
click at [400, 221] on div "LIMITED TIME : 50% off Yearly $49.99 7-day free trial" at bounding box center [534, 217] width 165 height 29
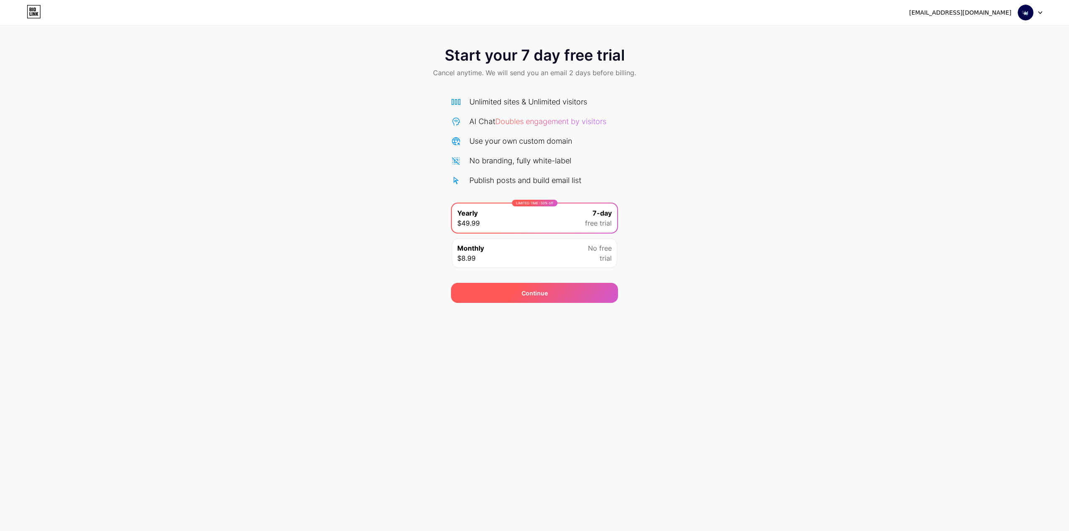
click at [400, 291] on div "Continue" at bounding box center [534, 293] width 167 height 20
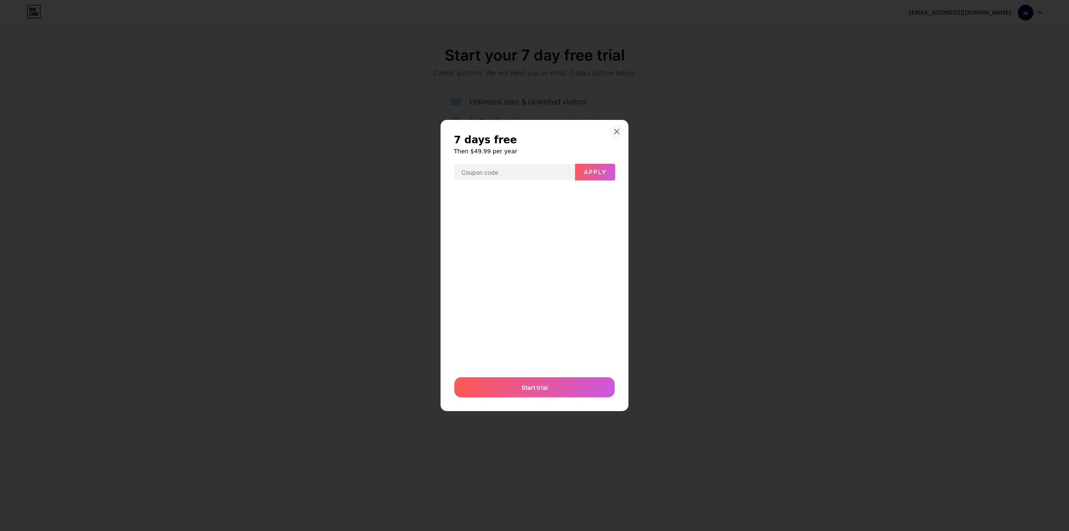
click at [400, 133] on div at bounding box center [616, 131] width 15 height 15
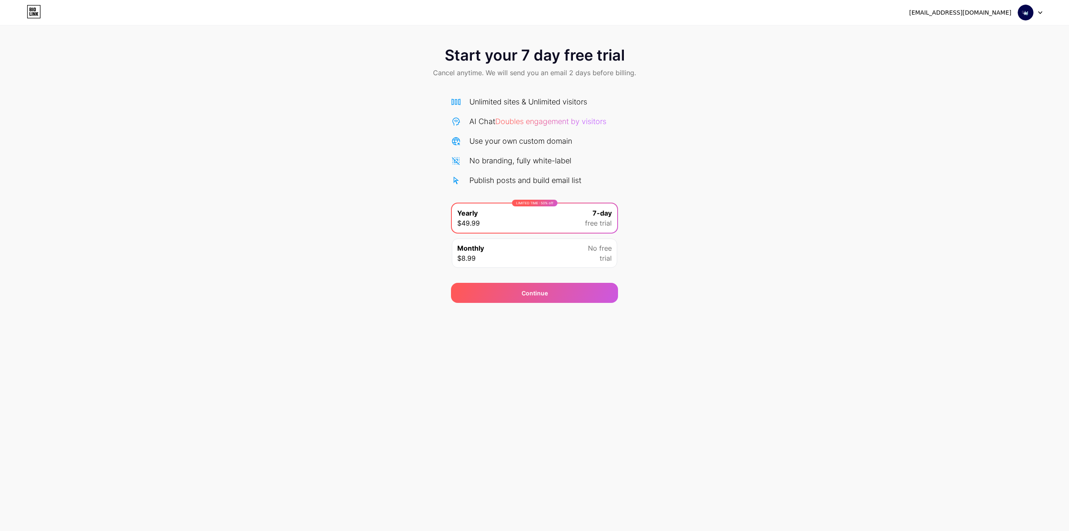
click at [1028, 12] on img at bounding box center [1025, 13] width 16 height 16
click at [996, 13] on div "[EMAIL_ADDRESS][DOMAIN_NAME]" at bounding box center [960, 12] width 102 height 9
click at [983, 16] on div "[EMAIL_ADDRESS][DOMAIN_NAME]" at bounding box center [960, 12] width 102 height 9
click at [1034, 12] on div at bounding box center [1030, 12] width 24 height 15
drag, startPoint x: 484, startPoint y: 73, endPoint x: 583, endPoint y: 85, distance: 99.3
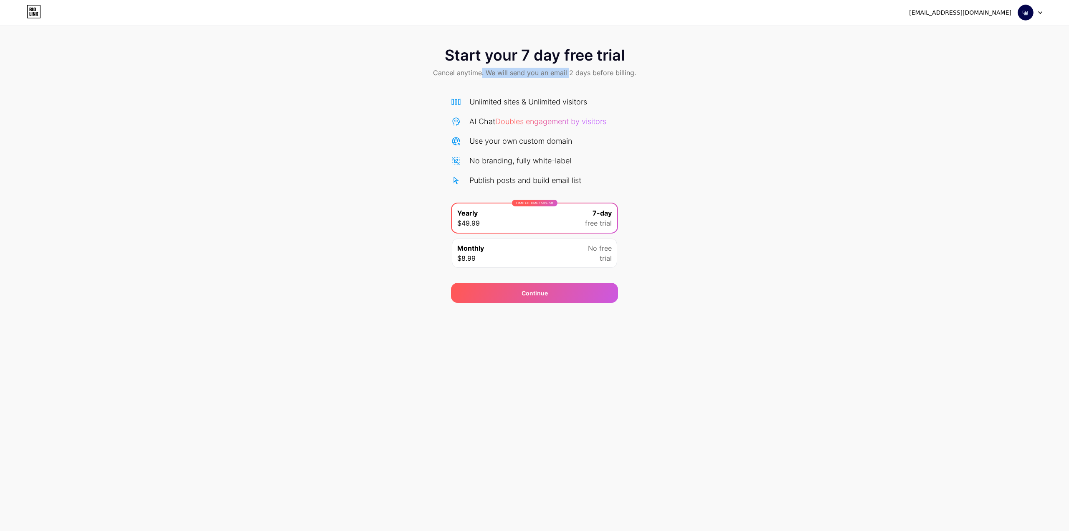
click at [582, 85] on div "Start your 7 day free trial Cancel anytime. We will send you an email 2 days be…" at bounding box center [534, 62] width 1069 height 49
click at [556, 75] on span "Cancel anytime. We will send you an email 2 days before billing." at bounding box center [534, 73] width 203 height 10
click at [586, 77] on span "Cancel anytime. We will send you an email 2 days before billing." at bounding box center [534, 73] width 203 height 10
drag, startPoint x: 437, startPoint y: 71, endPoint x: 632, endPoint y: 75, distance: 195.0
click at [632, 75] on span "Cancel anytime. We will send you an email 2 days before billing." at bounding box center [534, 73] width 203 height 10
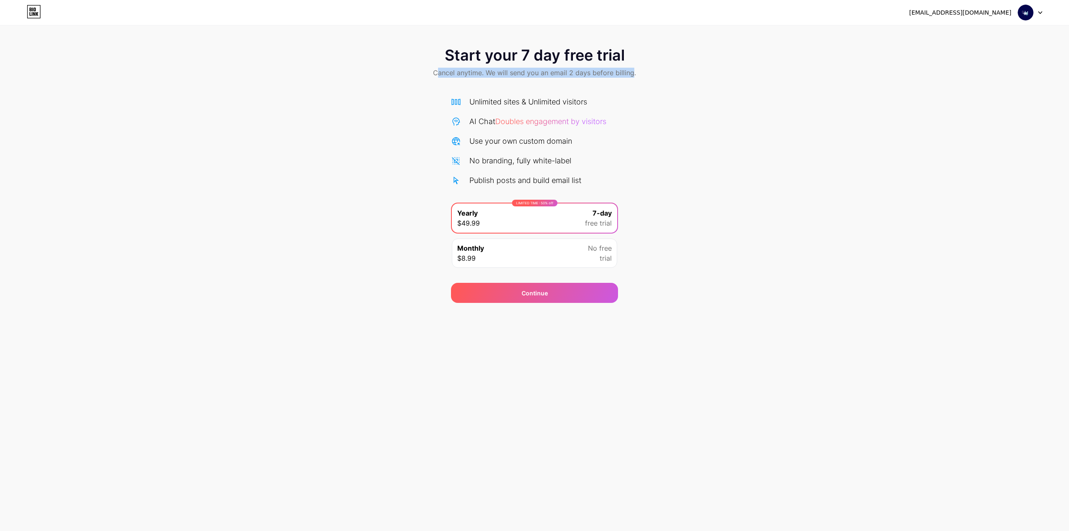
click at [624, 76] on span "Cancel anytime. We will send you an email 2 days before billing." at bounding box center [534, 73] width 203 height 10
